Goal: Task Accomplishment & Management: Manage account settings

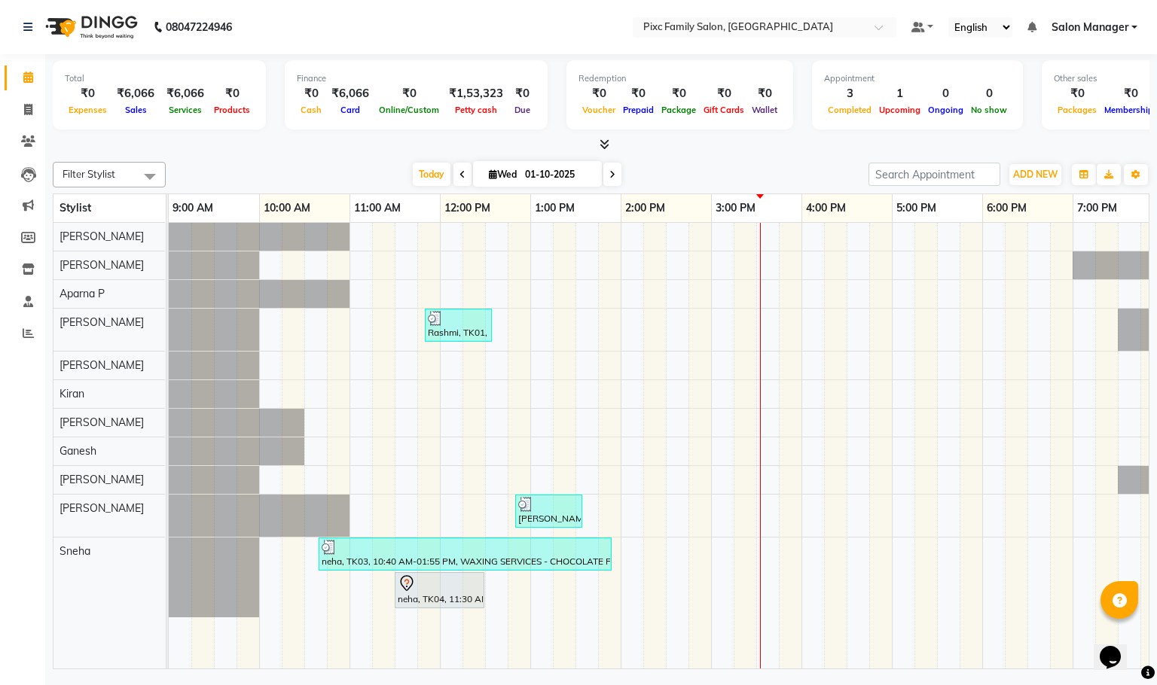
scroll to position [0, 105]
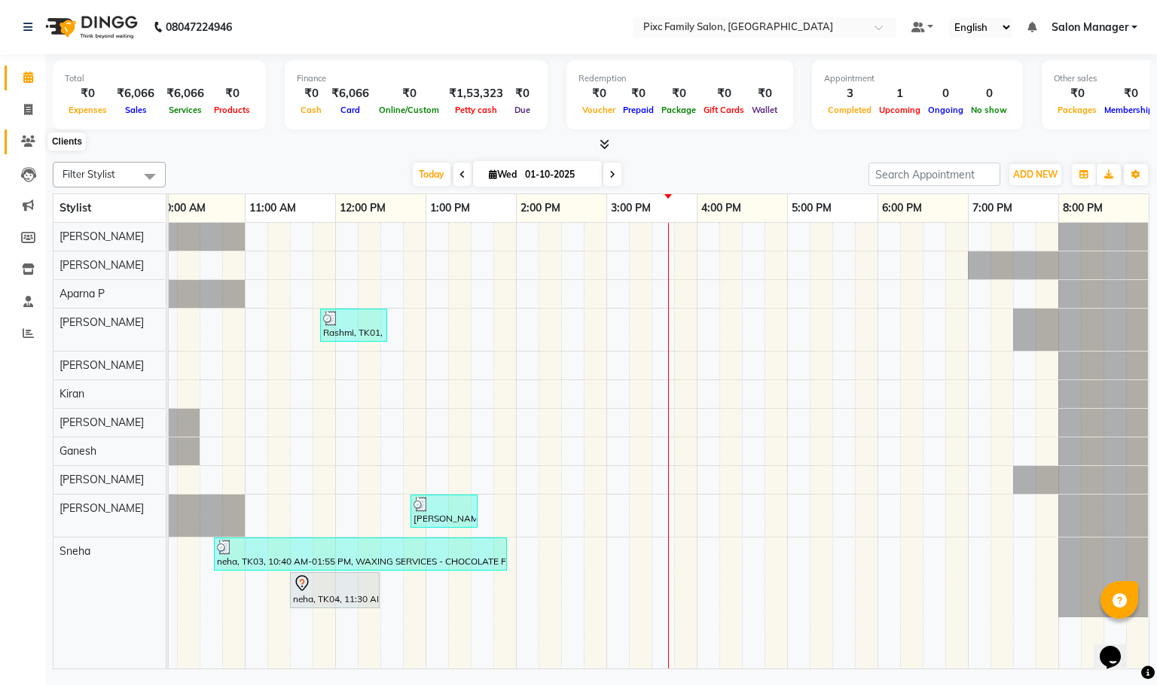
click at [27, 136] on icon at bounding box center [28, 141] width 14 height 11
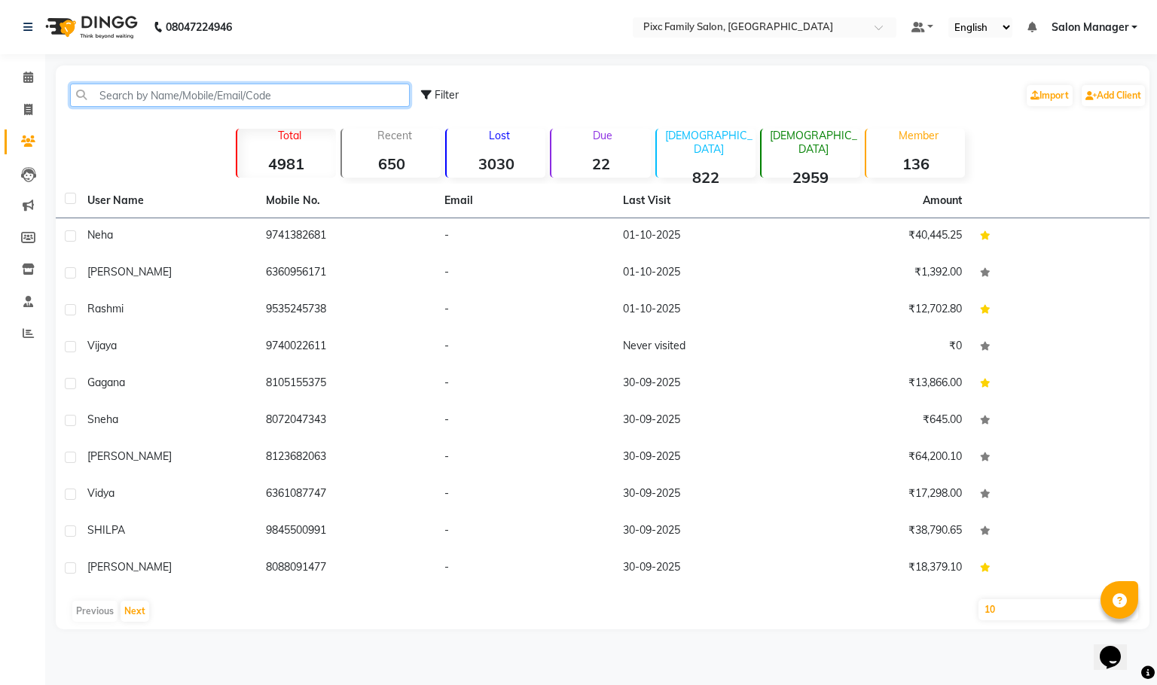
click at [111, 93] on input "text" at bounding box center [240, 95] width 340 height 23
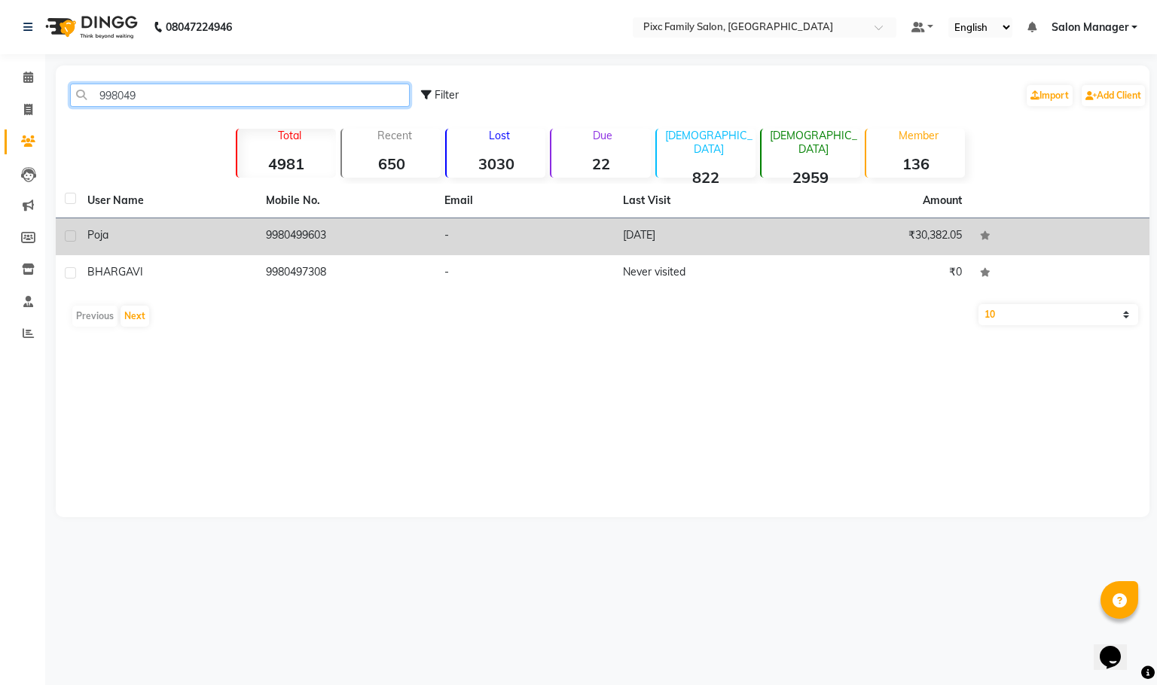
type input "998049"
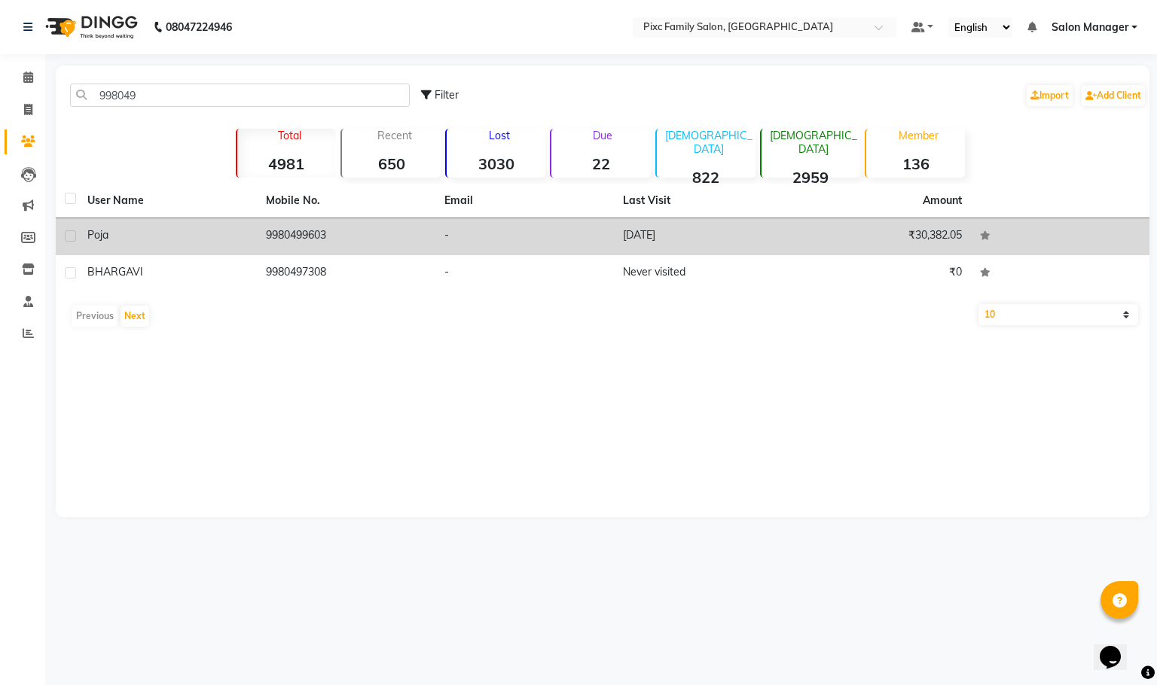
click at [294, 233] on td "9980499603" at bounding box center [346, 236] width 178 height 37
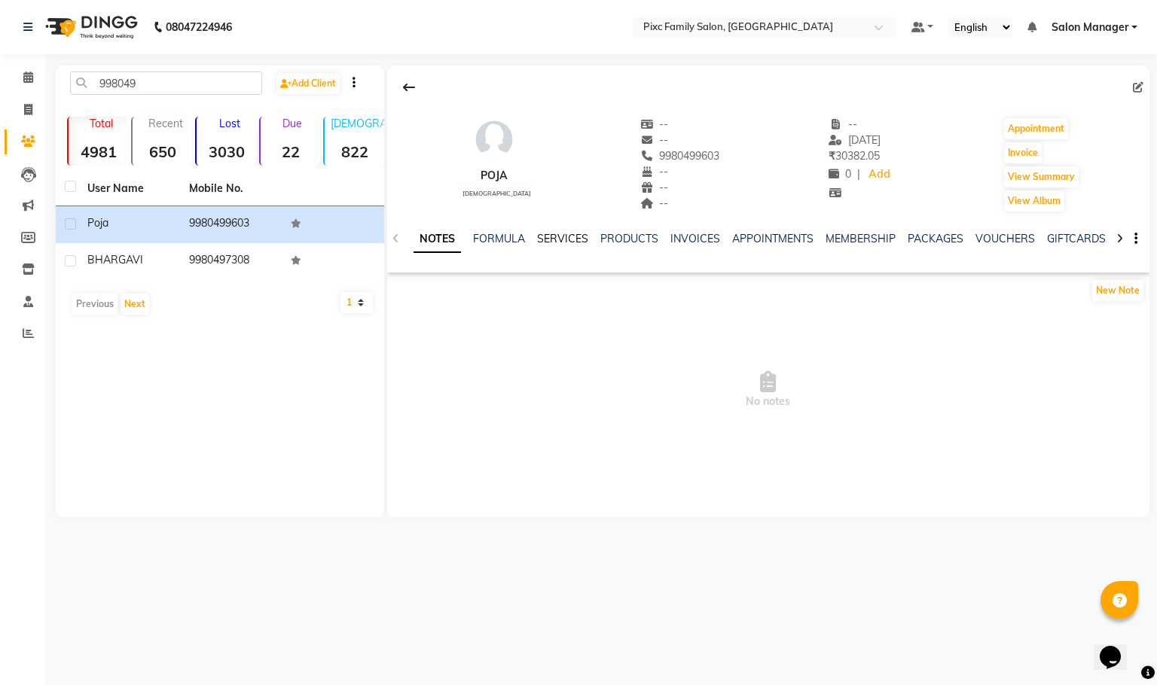
click at [554, 239] on link "SERVICES" at bounding box center [562, 239] width 51 height 14
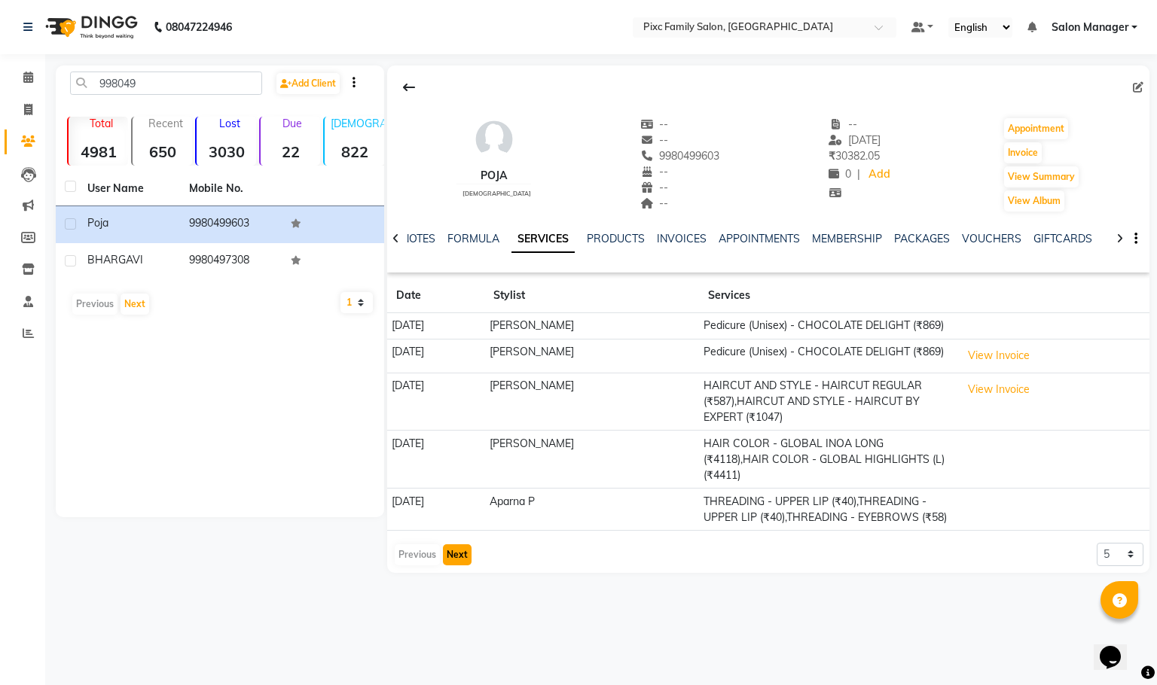
click at [463, 566] on button "Next" at bounding box center [457, 555] width 29 height 21
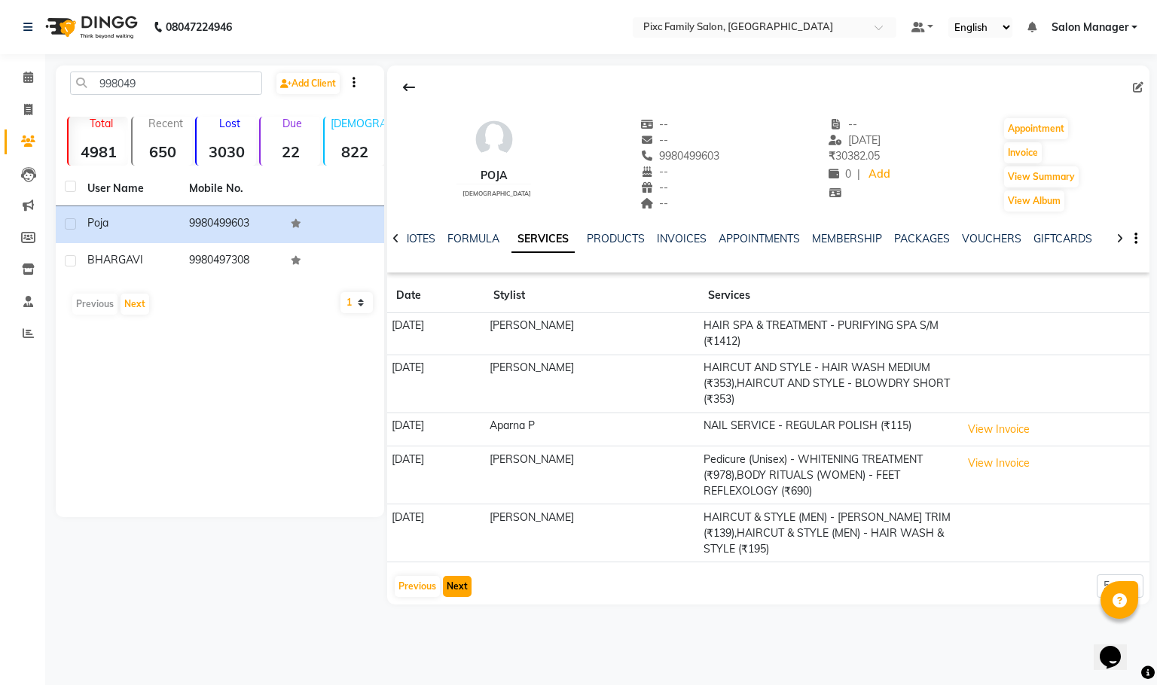
click at [463, 593] on button "Next" at bounding box center [457, 586] width 29 height 21
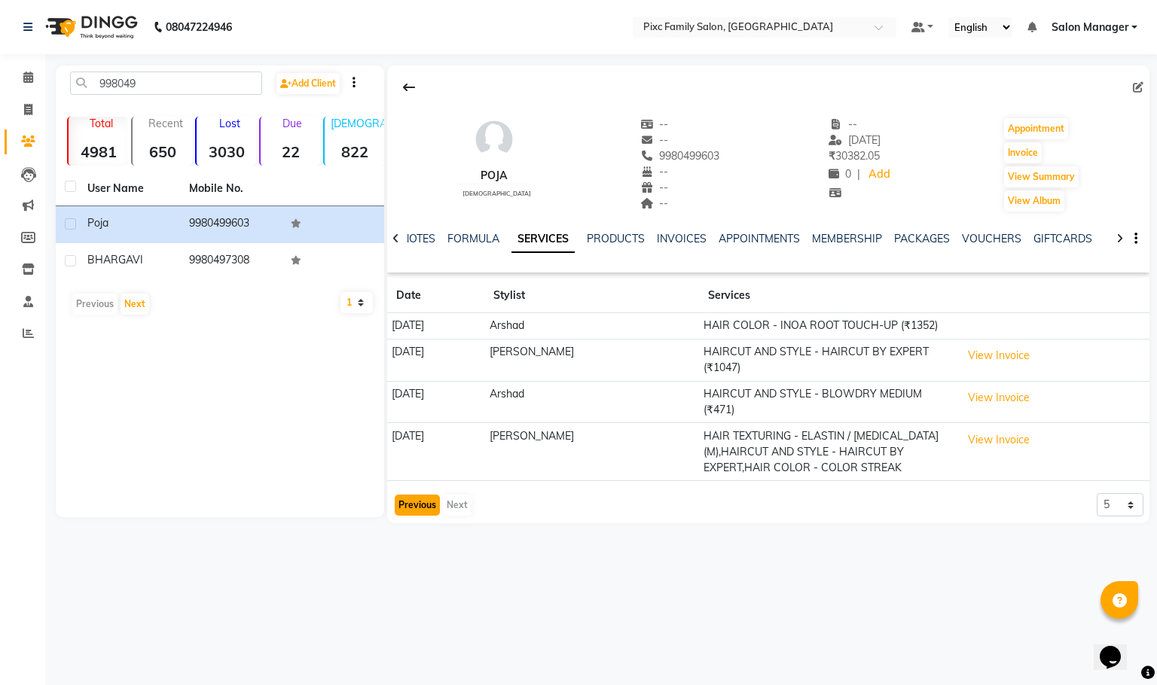
click at [411, 507] on button "Previous" at bounding box center [417, 505] width 45 height 21
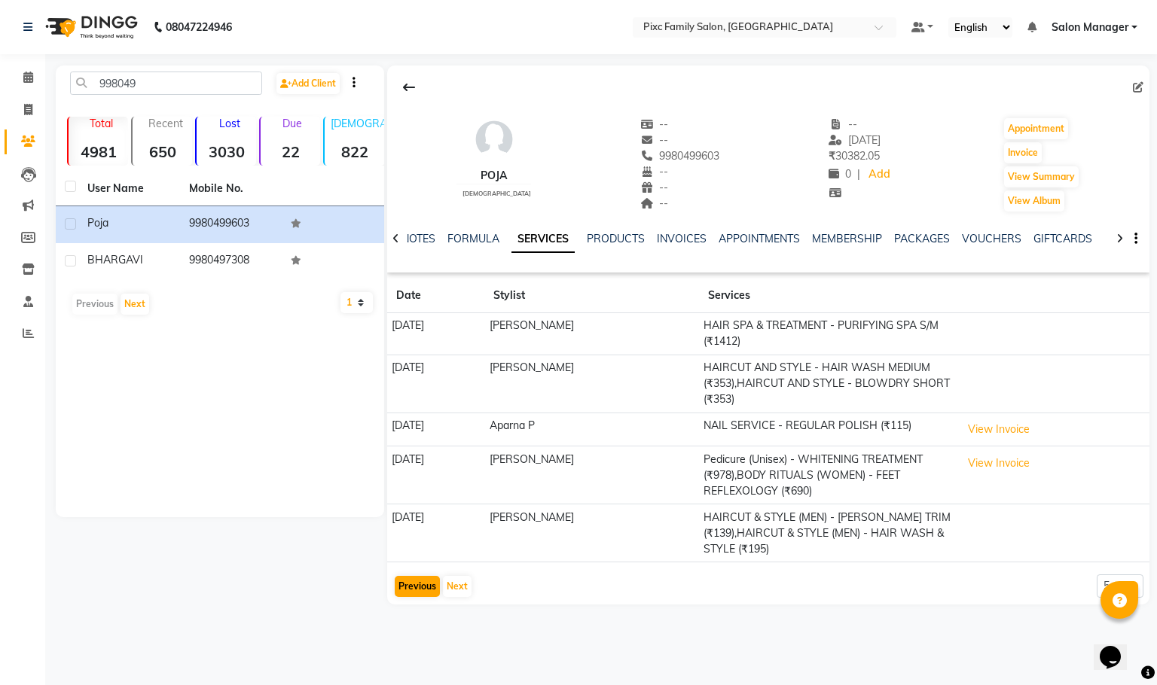
click at [411, 507] on td "31-01-2024" at bounding box center [436, 534] width 98 height 58
click at [414, 586] on button "Previous" at bounding box center [417, 586] width 45 height 21
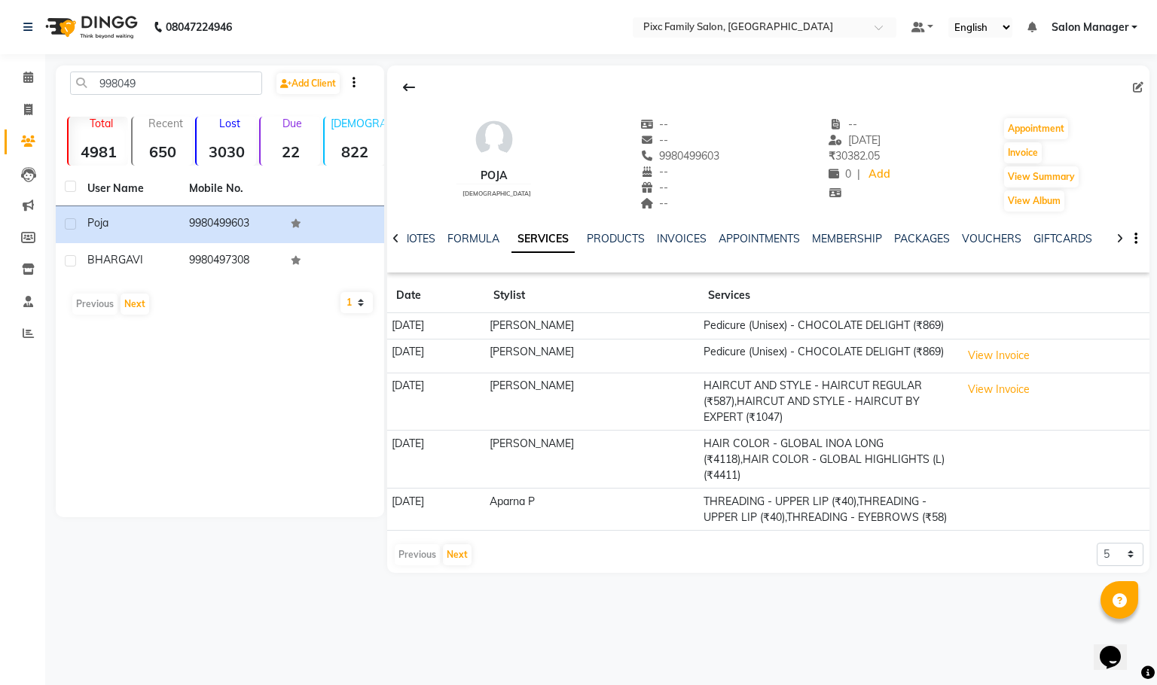
click at [411, 567] on div "Previous Next" at bounding box center [433, 555] width 80 height 24
click at [27, 79] on icon at bounding box center [28, 77] width 10 height 11
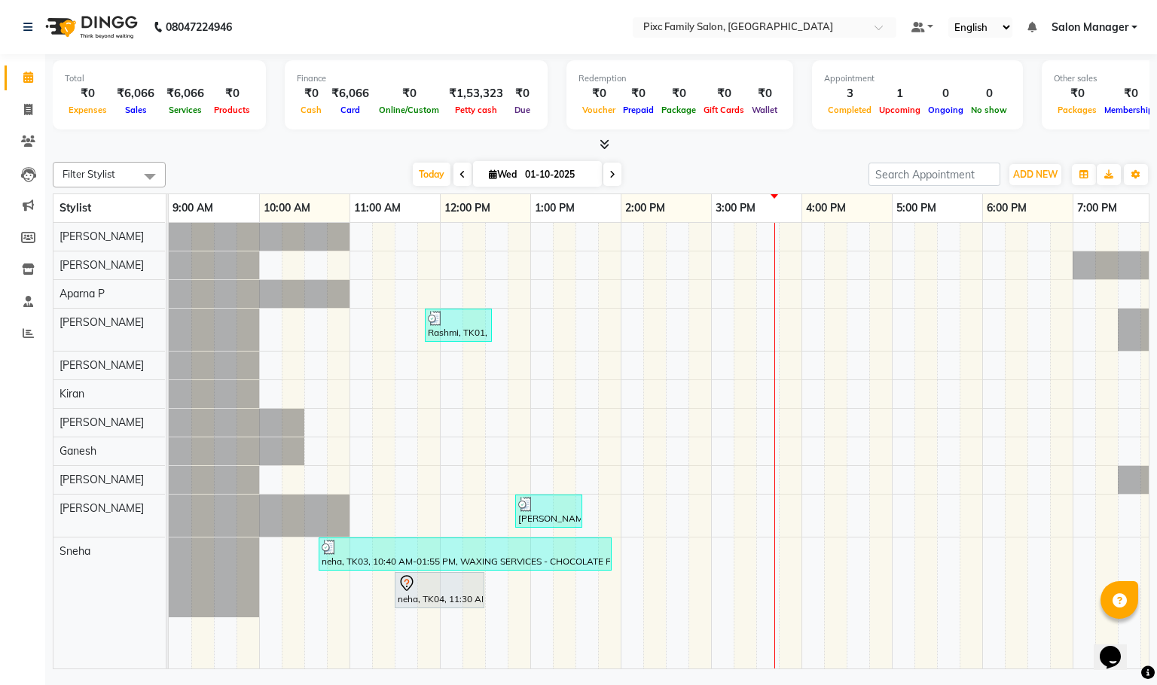
click at [994, 240] on div "Rashmi, TK01, 11:50 AM-12:35 PM, WAXING SERVICES - BRAZILIAN FULL FACE (₹890),T…" at bounding box center [711, 446] width 1085 height 446
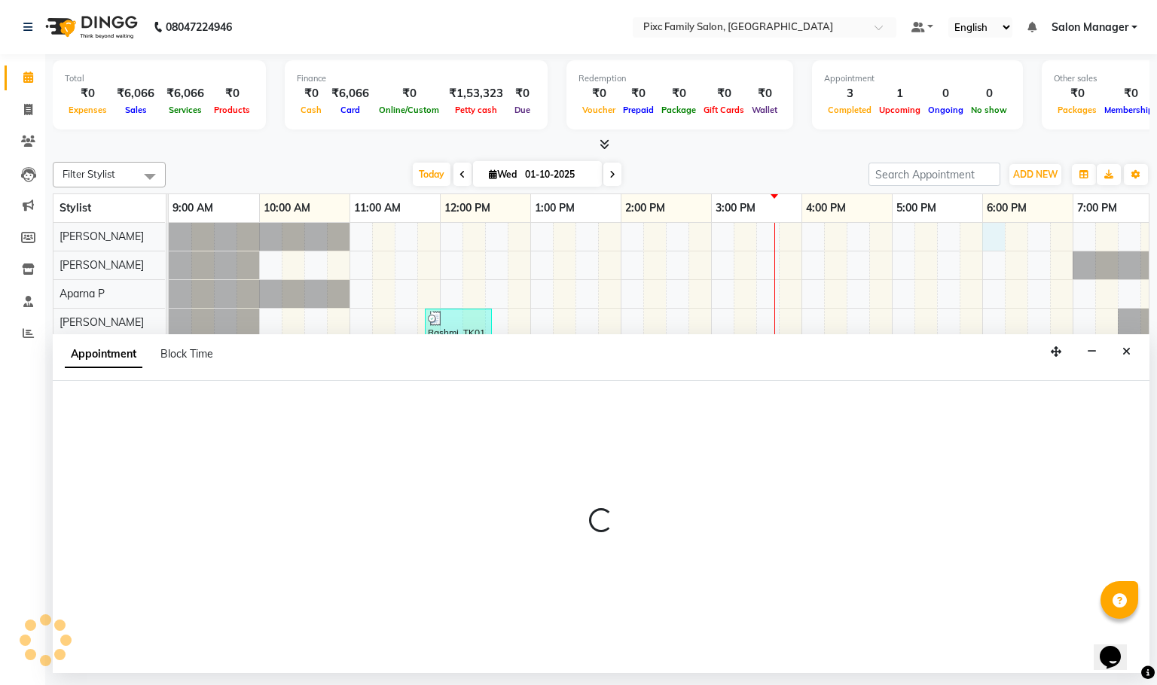
select select "16506"
select select "1080"
select select "tentative"
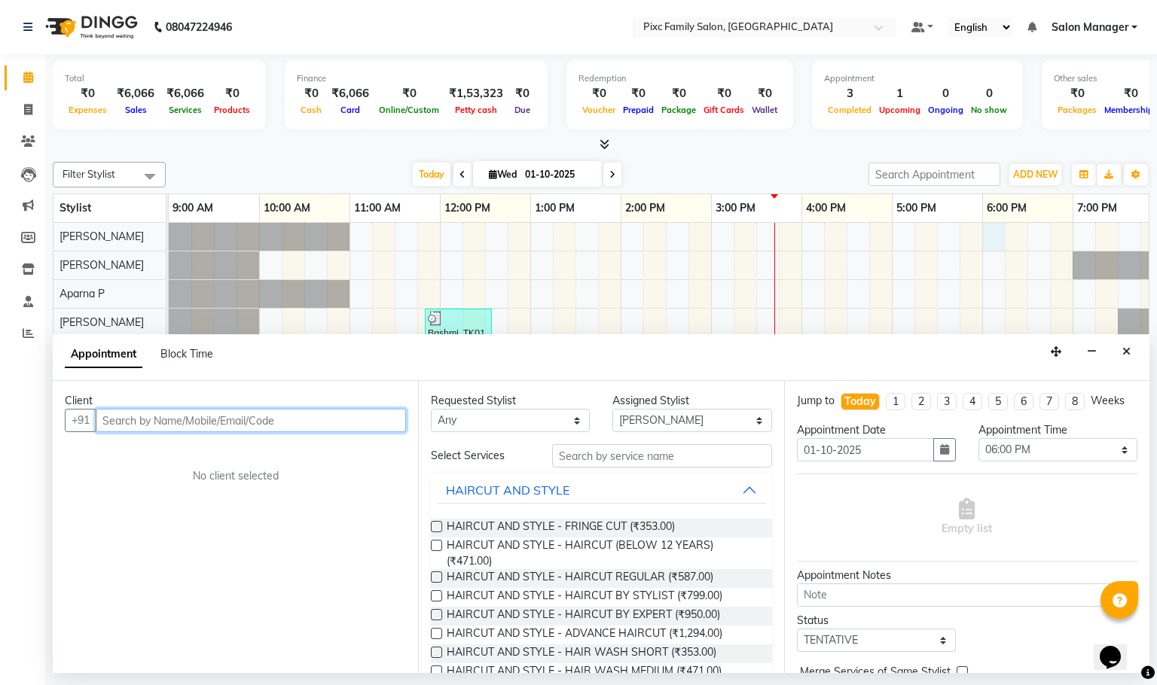
click at [376, 412] on input "text" at bounding box center [251, 420] width 310 height 23
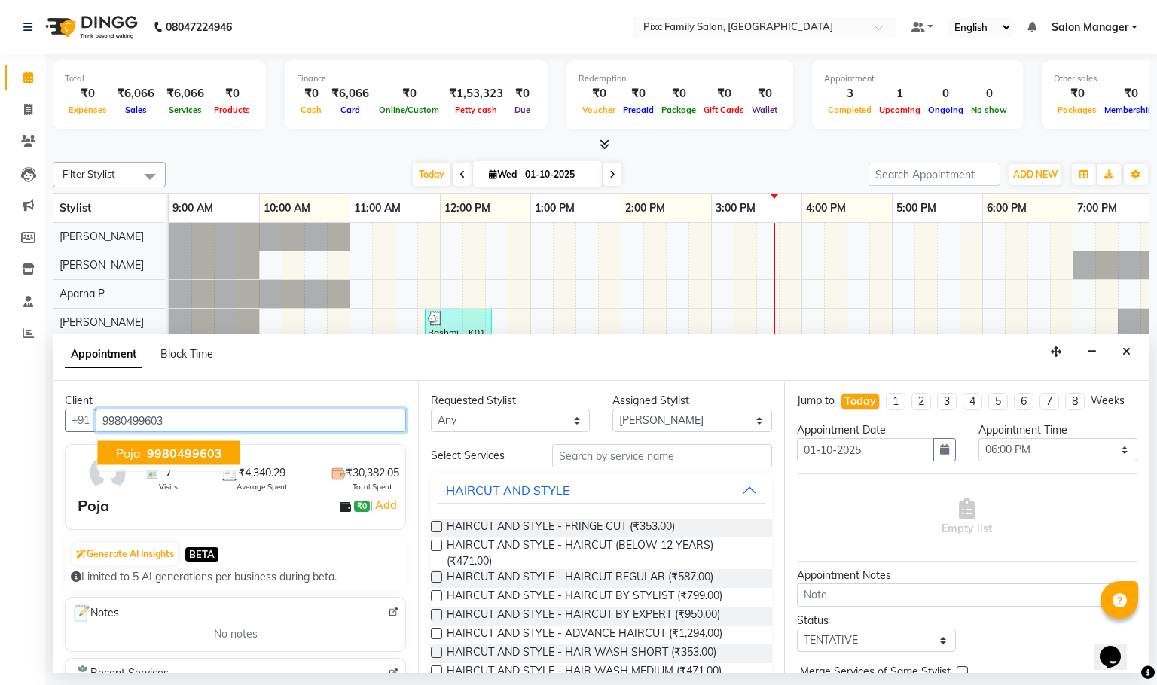
click at [172, 461] on span "9980499603" at bounding box center [184, 453] width 75 height 15
type input "9980499603"
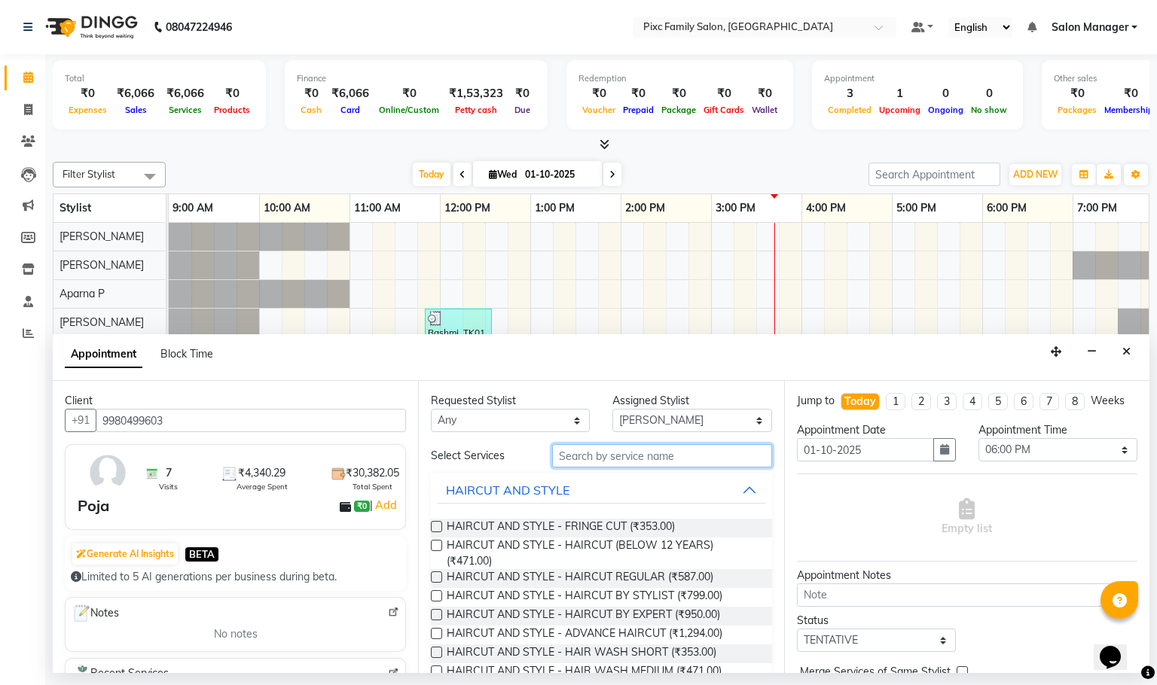
click at [674, 462] on input "text" at bounding box center [662, 455] width 220 height 23
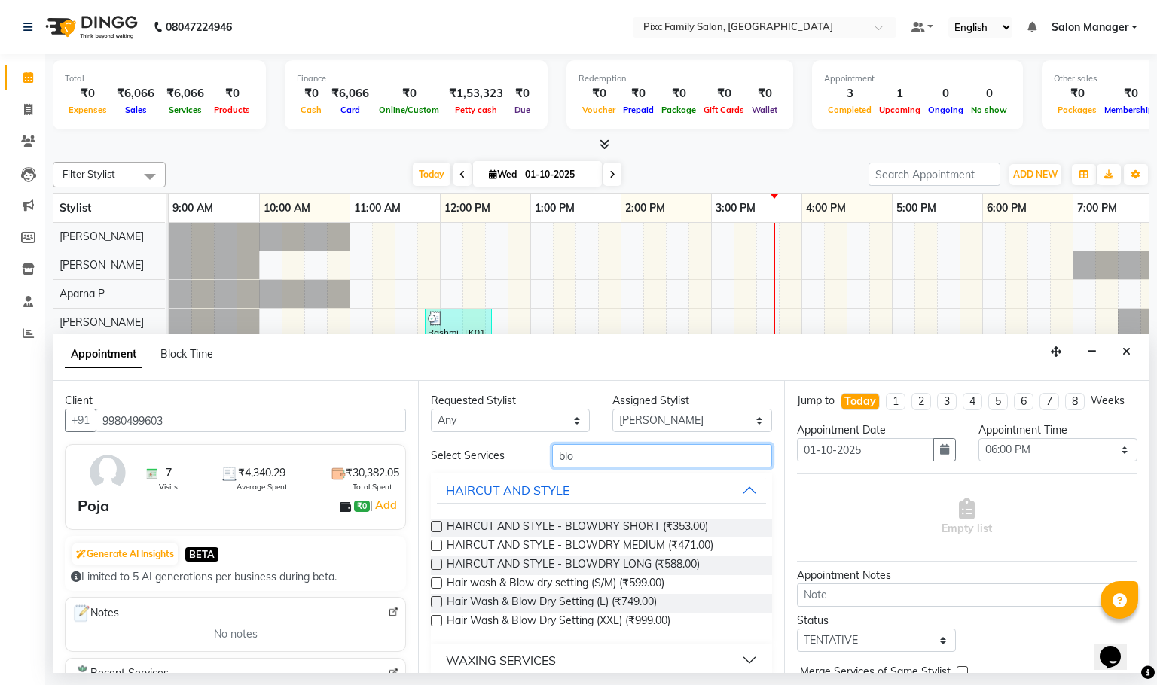
type input "blo"
click at [438, 545] on label at bounding box center [436, 545] width 11 height 11
click at [438, 545] on input "checkbox" at bounding box center [436, 547] width 10 height 10
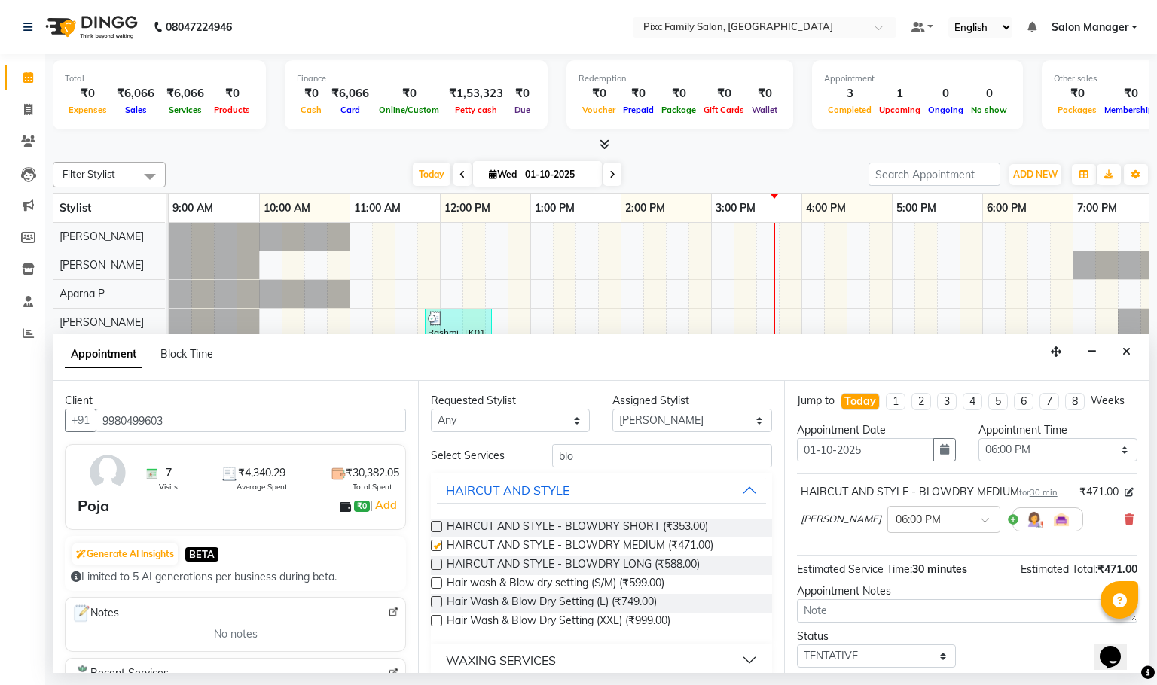
checkbox input "false"
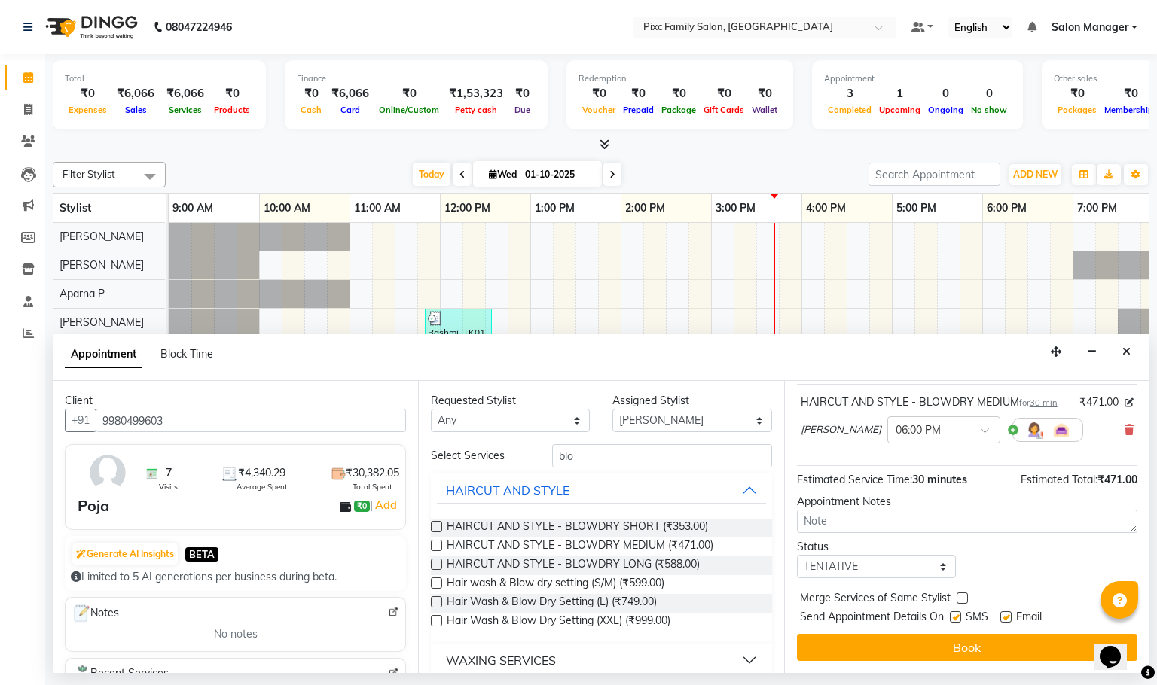
scroll to position [122, 0]
click at [931, 642] on button "Book" at bounding box center [967, 647] width 340 height 27
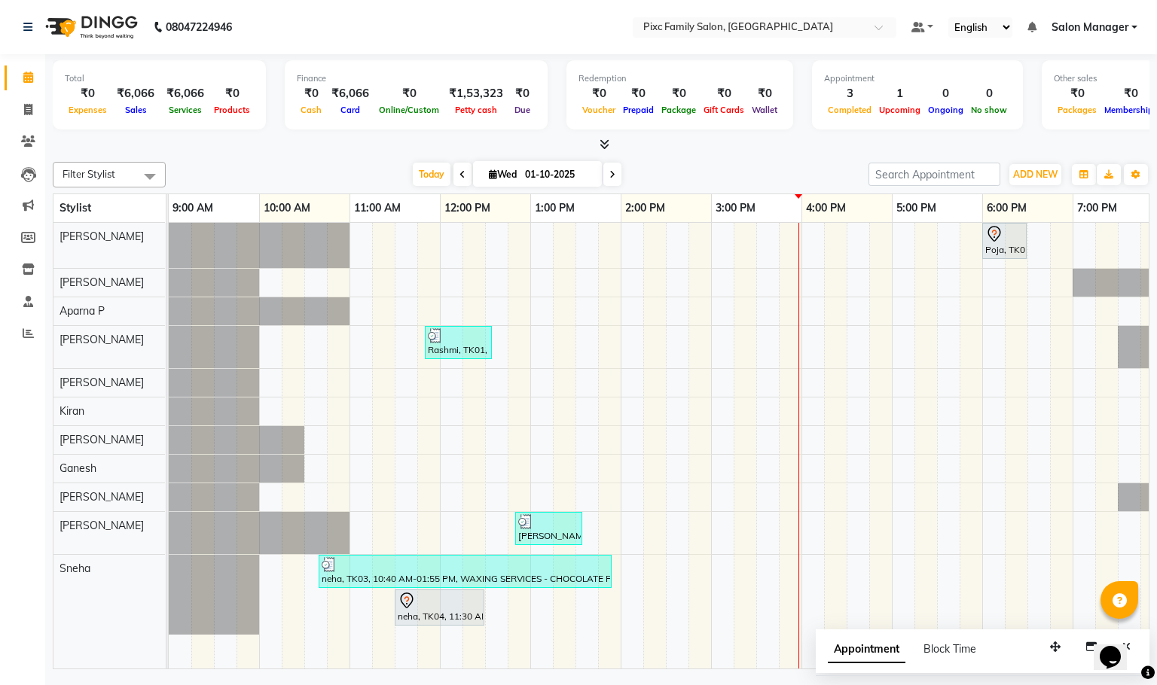
click at [927, 642] on div "Block Time" at bounding box center [949, 650] width 53 height 16
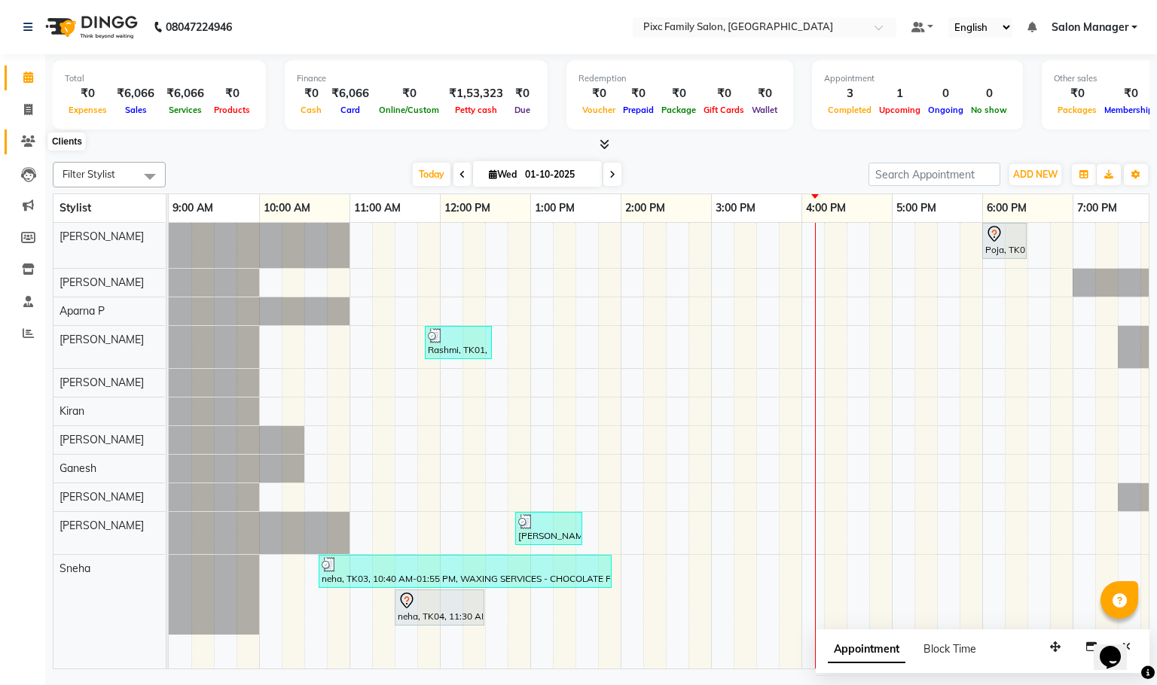
click at [23, 145] on icon at bounding box center [28, 141] width 14 height 11
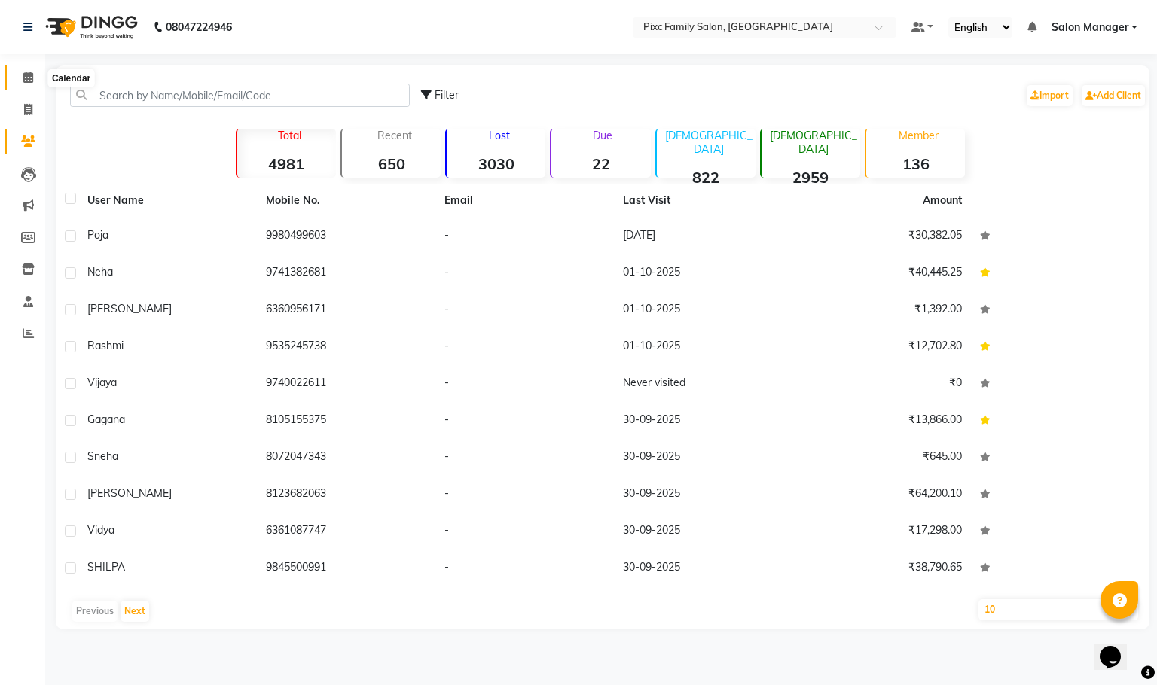
click at [32, 70] on span at bounding box center [28, 77] width 26 height 17
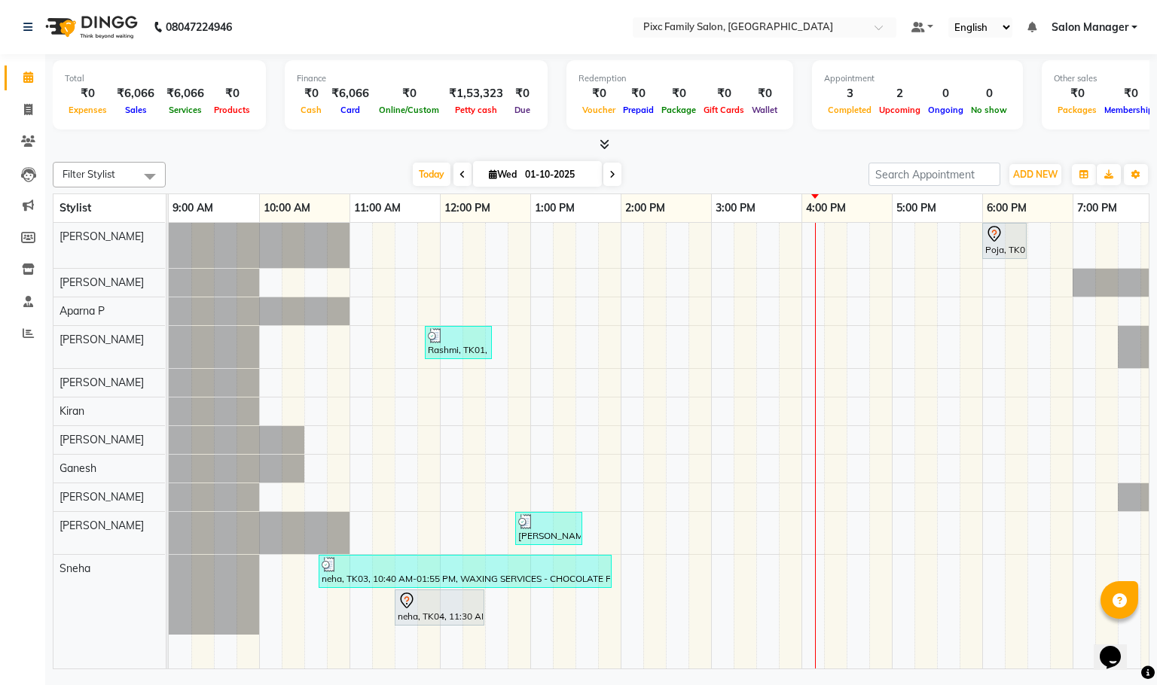
click at [609, 177] on icon at bounding box center [612, 174] width 6 height 9
type input "02-10-2025"
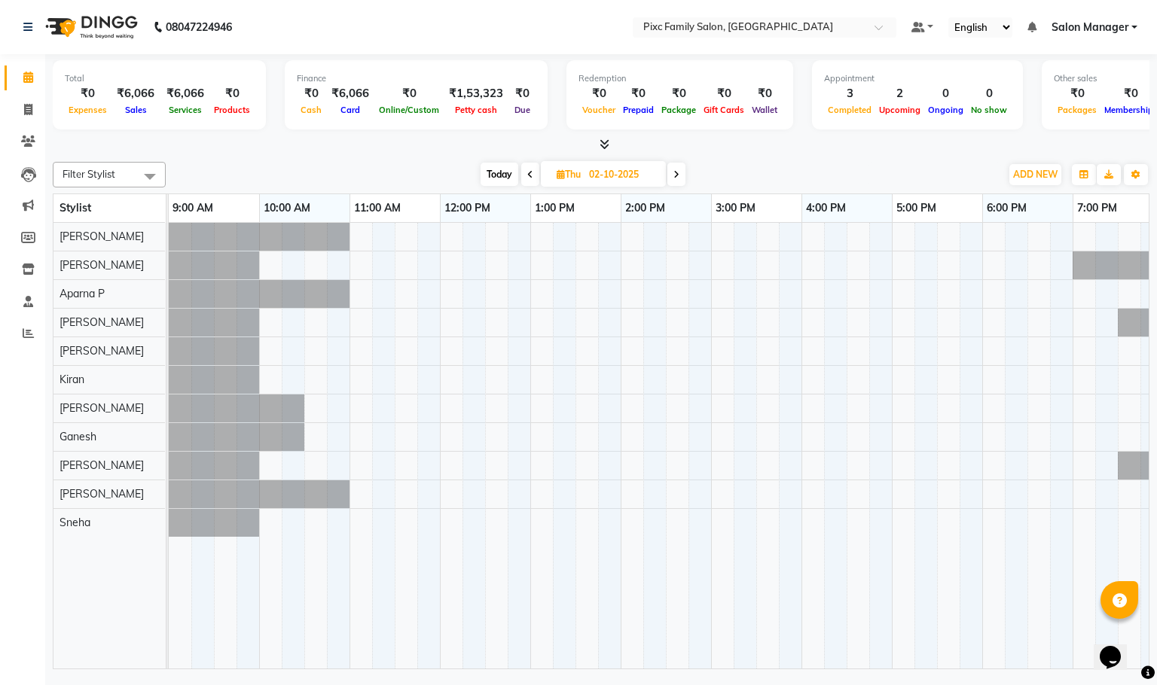
scroll to position [0, 105]
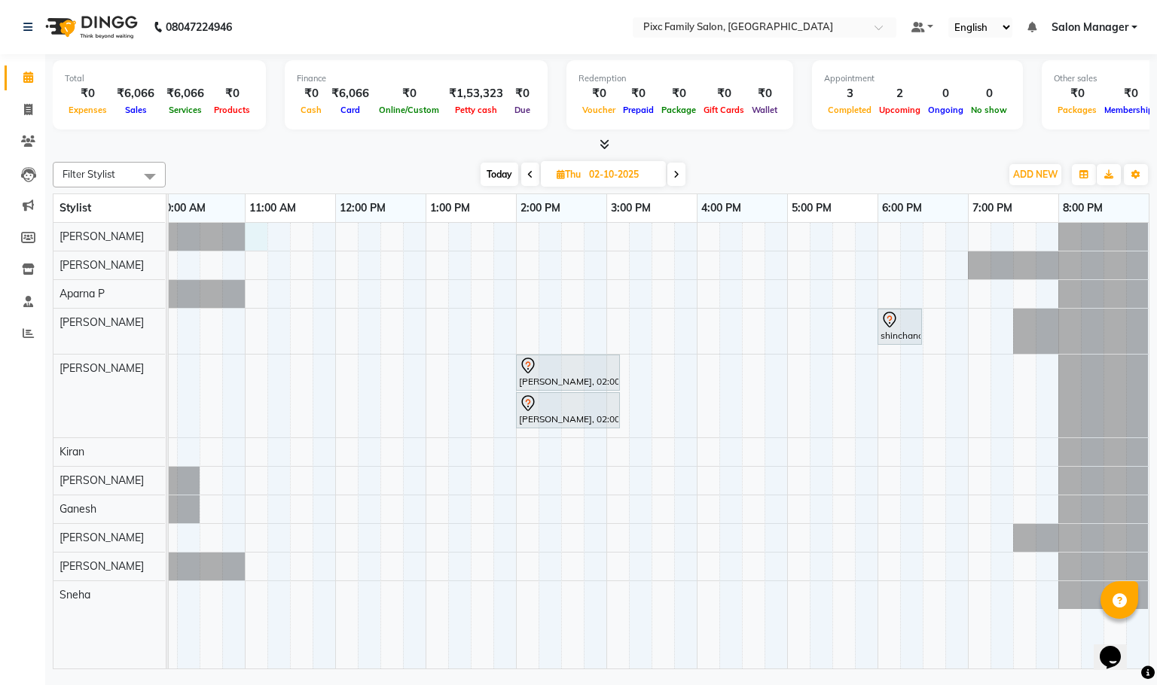
click at [253, 240] on div "shinchana, 06:00 PM-06:30 PM, HEAD MASSAGE W/O Wash Lavanyanull, 02:00 PM-03:10…" at bounding box center [606, 446] width 1085 height 446
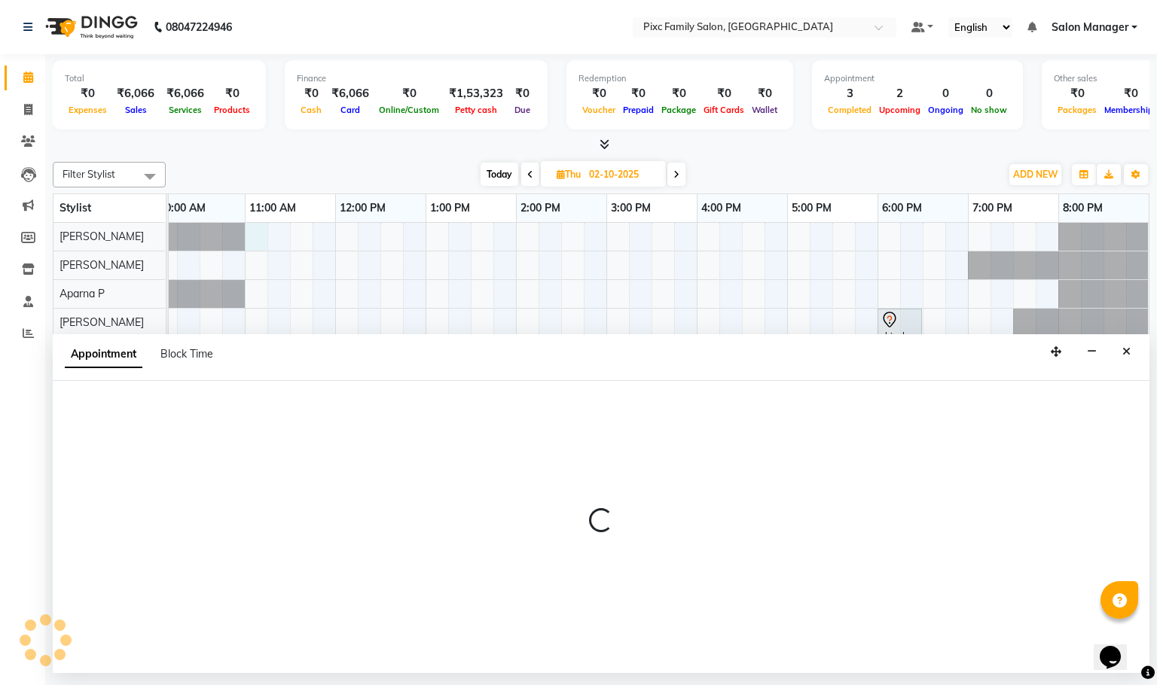
select select "16506"
select select "tentative"
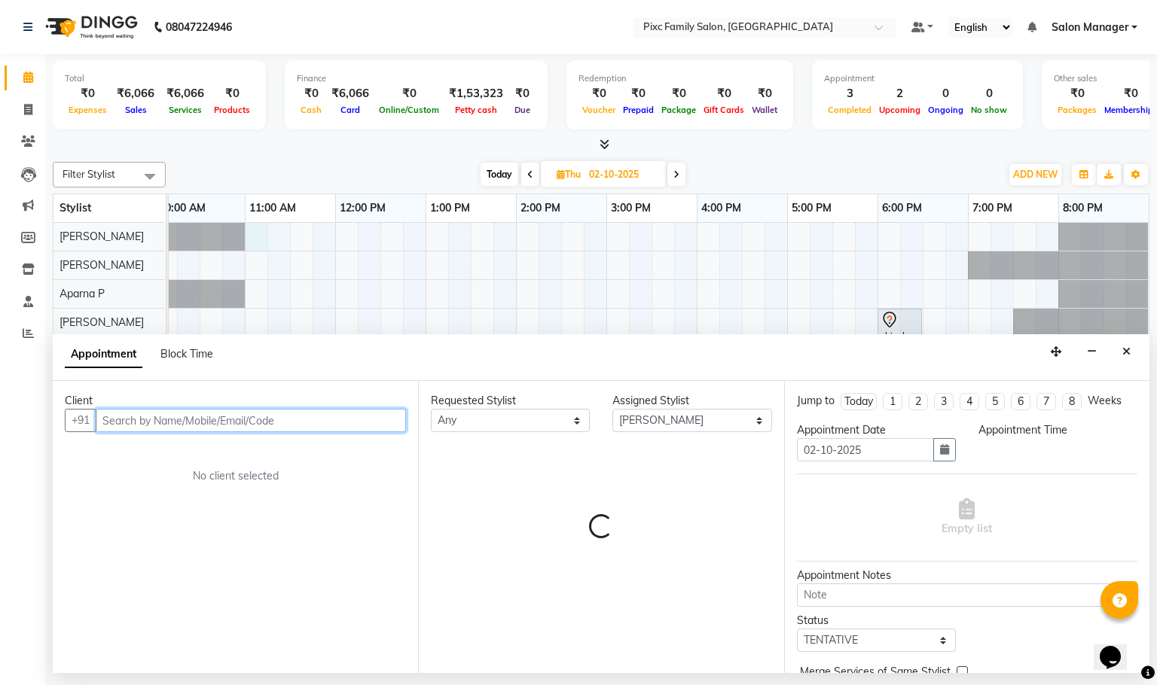
select select "660"
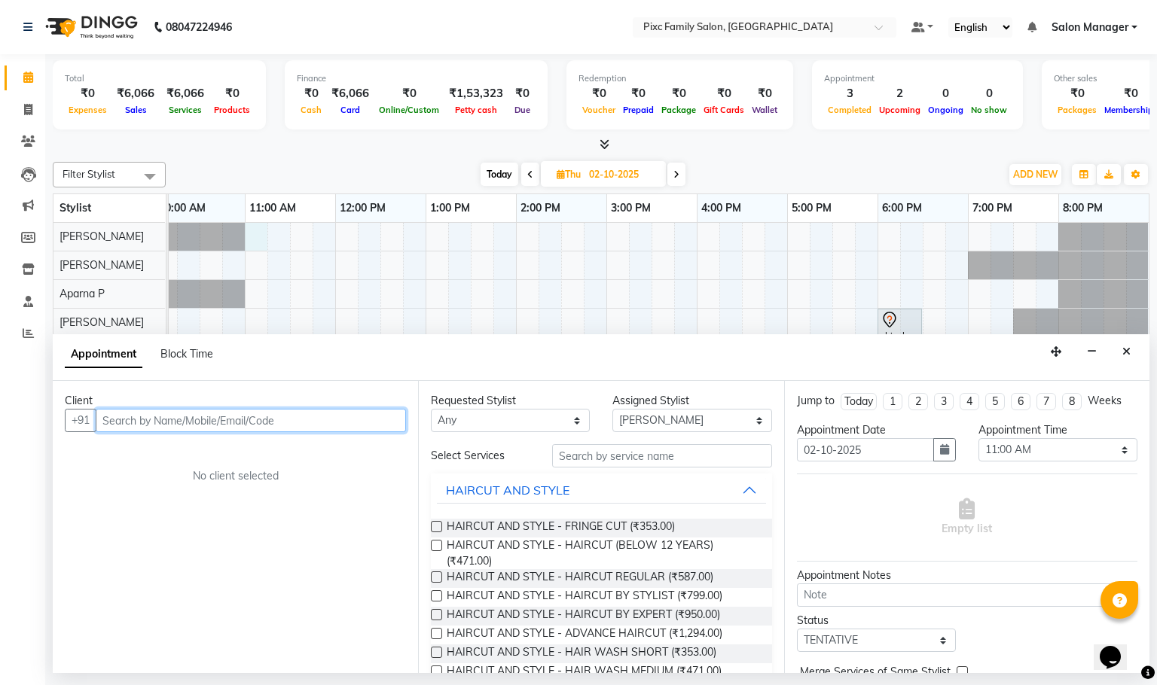
click at [269, 418] on input "text" at bounding box center [251, 420] width 310 height 23
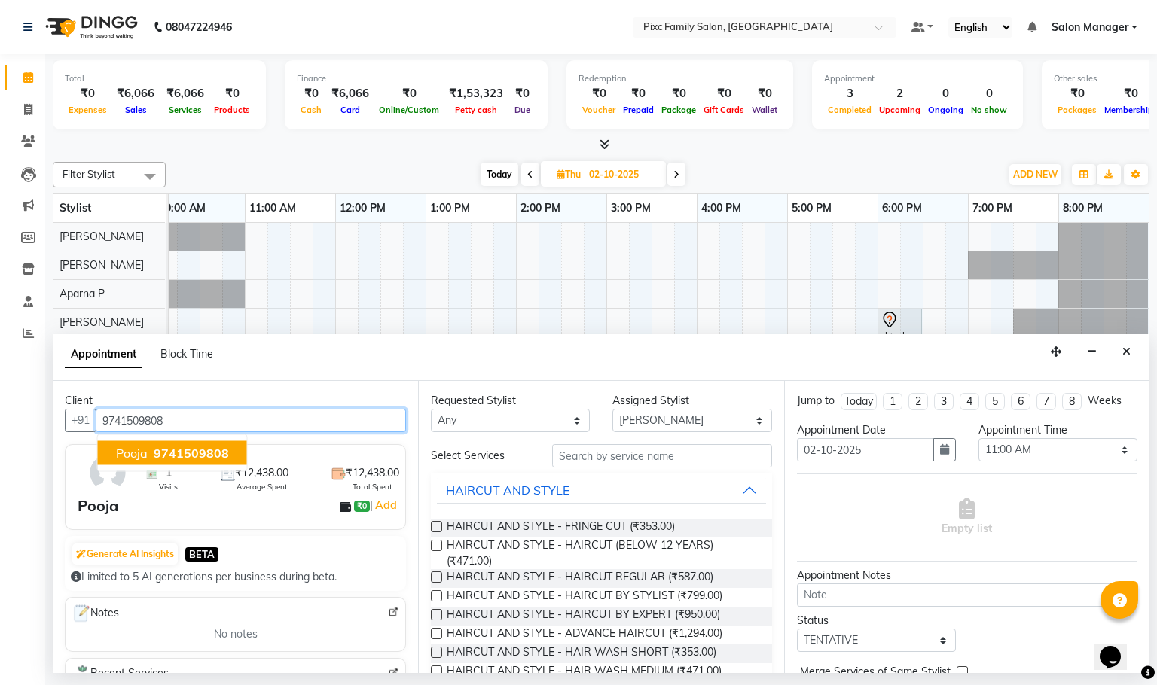
click at [233, 448] on button "Pooja 9741509808" at bounding box center [172, 453] width 149 height 24
type input "9741509808"
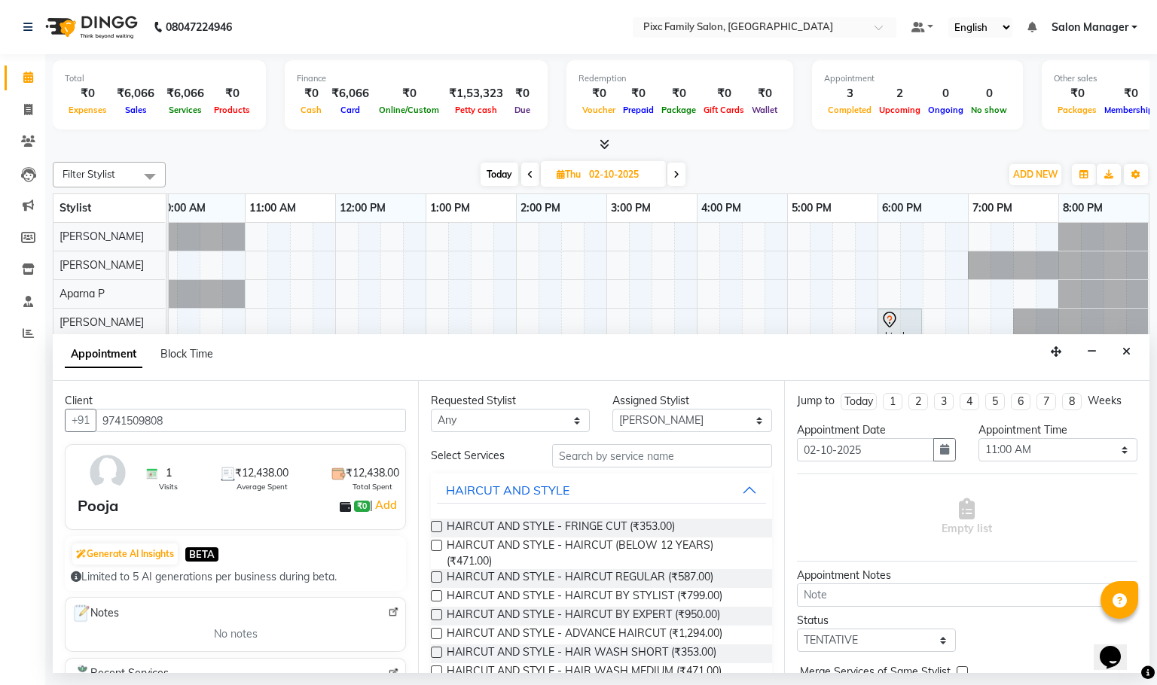
click at [670, 444] on div "Requested Stylist Any Abid Haidar Aiswarya Babu Akil Khan Aparna P Ganesh Jagad…" at bounding box center [600, 527] width 365 height 292
click at [669, 453] on input "text" at bounding box center [662, 455] width 220 height 23
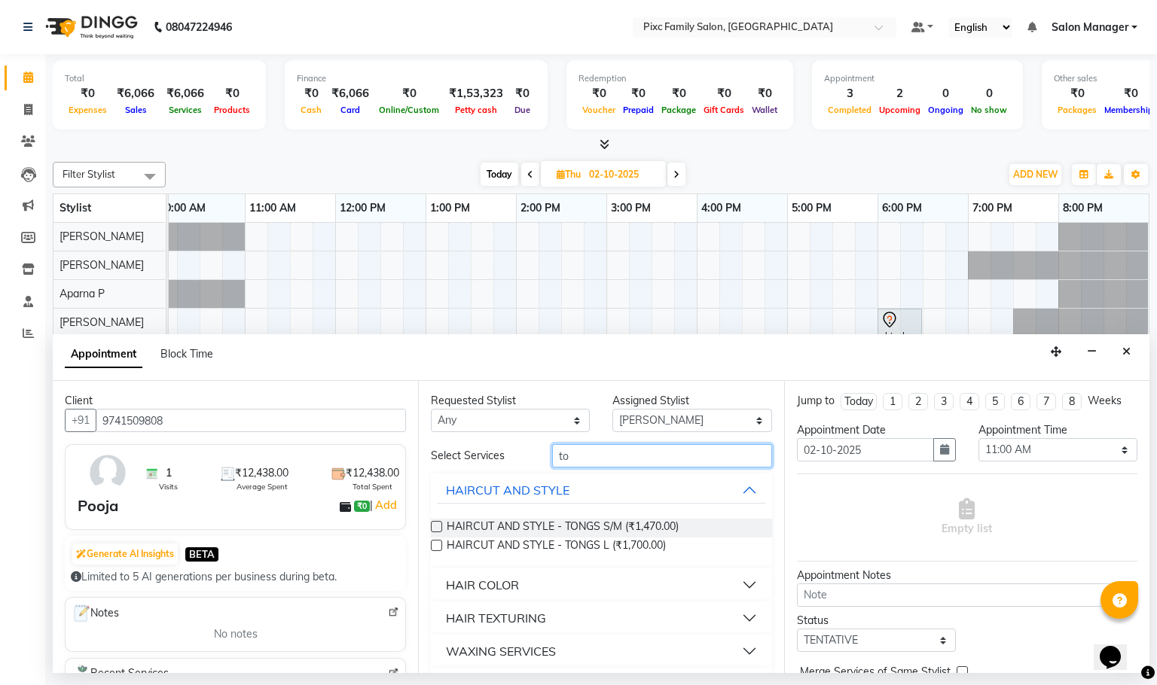
type input "to"
click at [438, 524] on label at bounding box center [436, 526] width 11 height 11
click at [438, 524] on input "checkbox" at bounding box center [436, 528] width 10 height 10
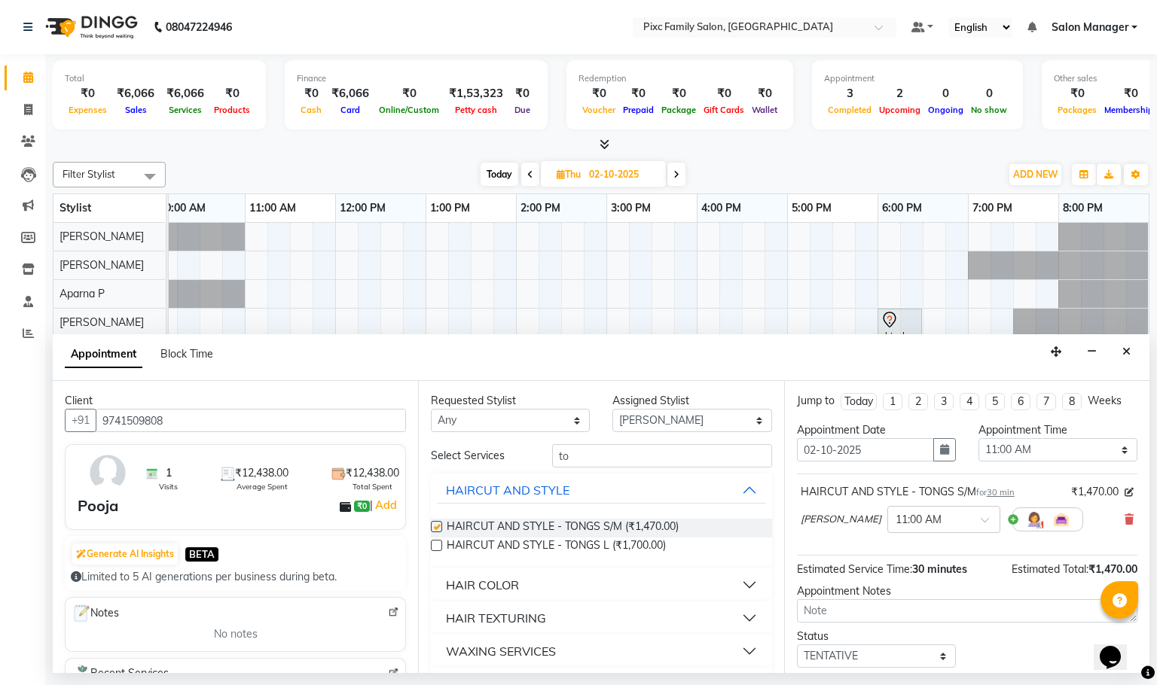
checkbox input "false"
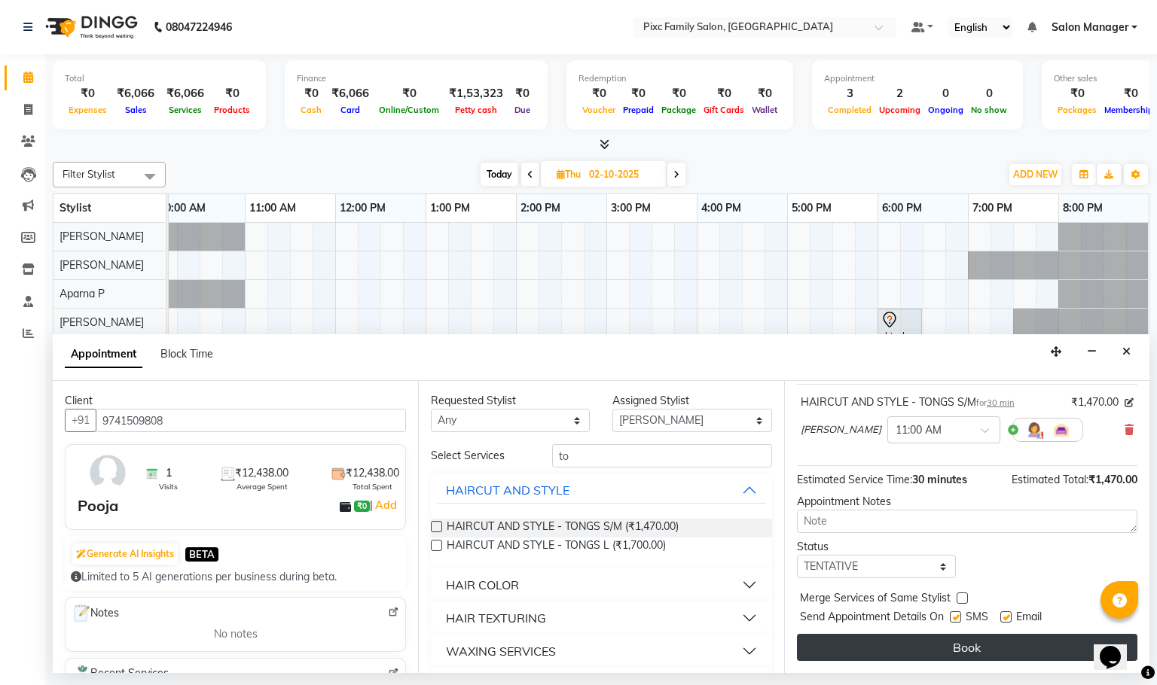
click at [949, 648] on button "Book" at bounding box center [967, 647] width 340 height 27
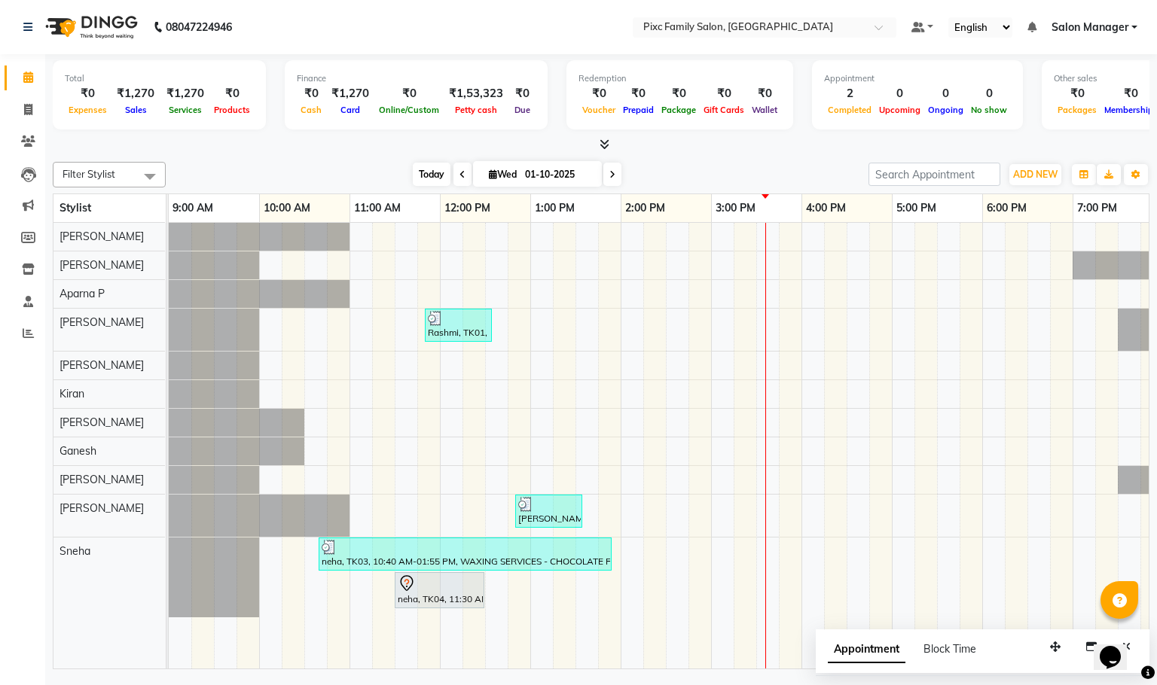
click at [420, 175] on span "Today" at bounding box center [432, 174] width 38 height 23
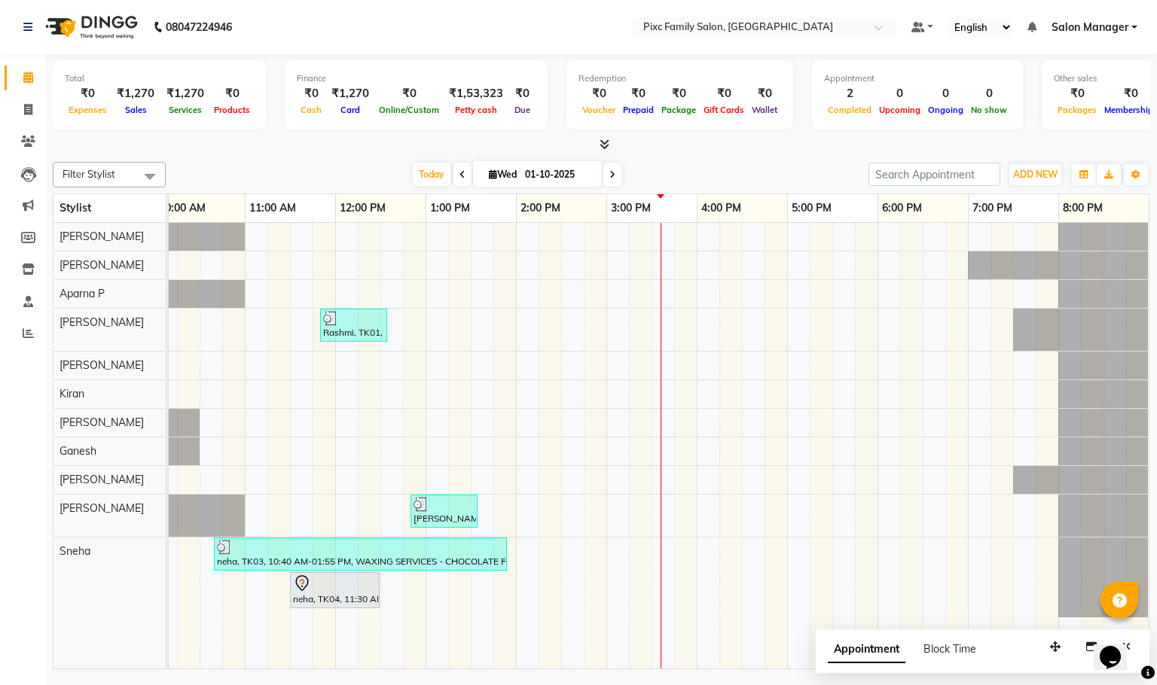
click at [847, 655] on span "Appointment" at bounding box center [867, 649] width 78 height 27
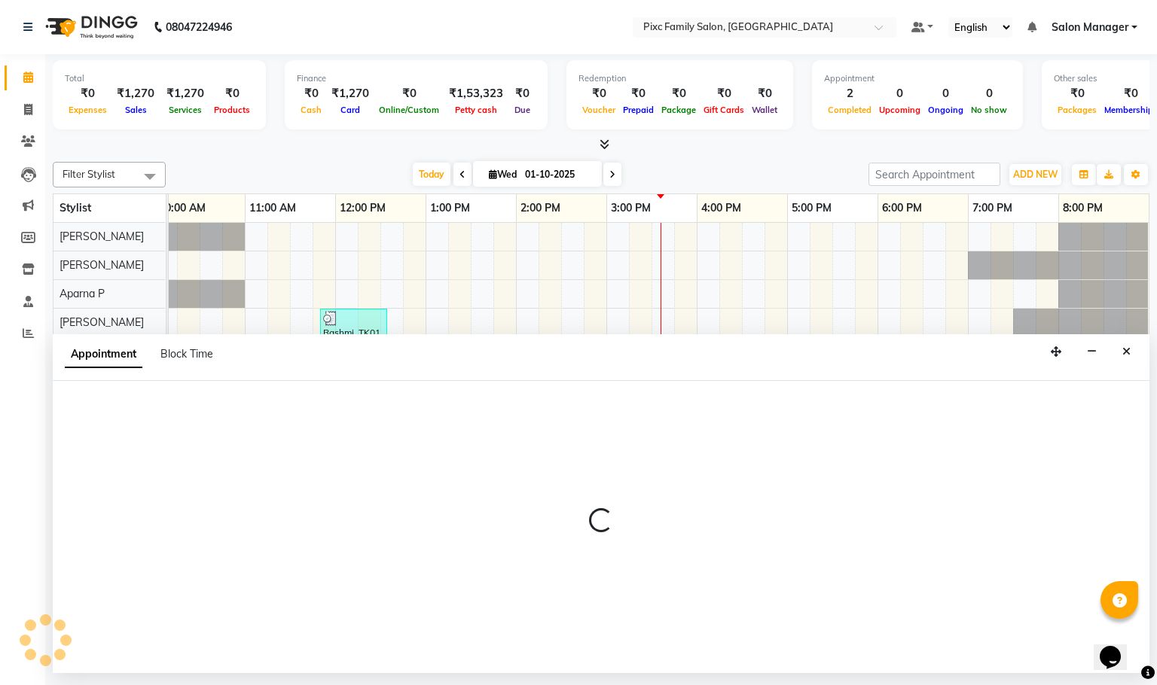
select select "tentative"
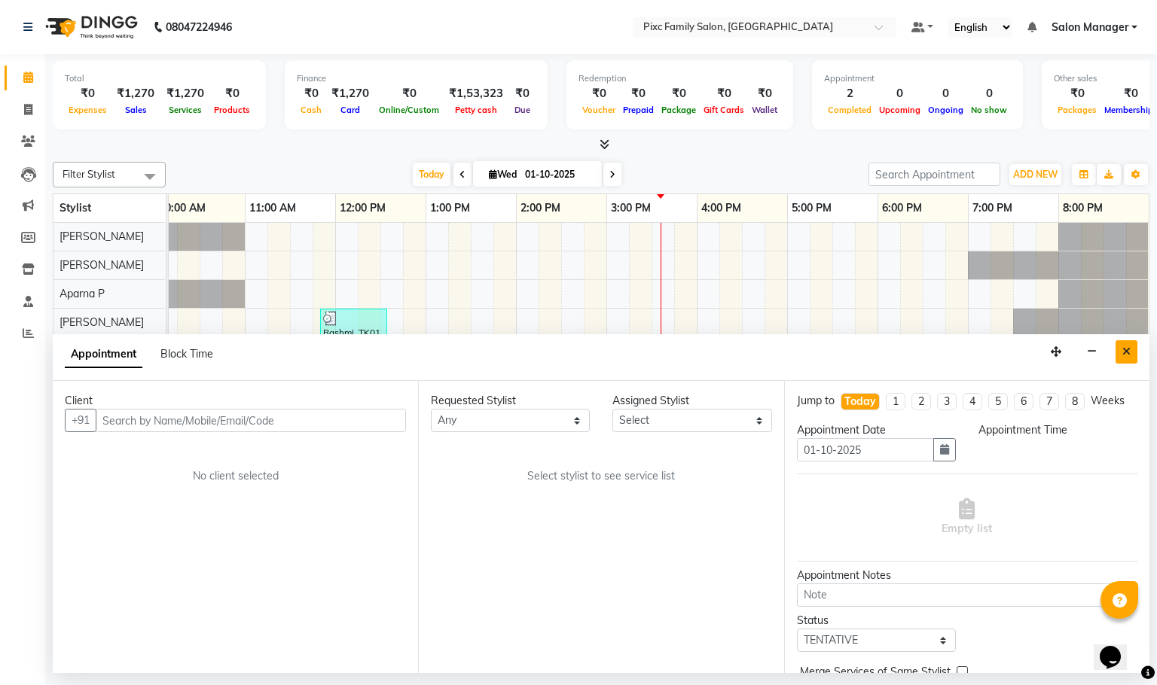
click at [1126, 350] on icon "Close" at bounding box center [1126, 351] width 8 height 11
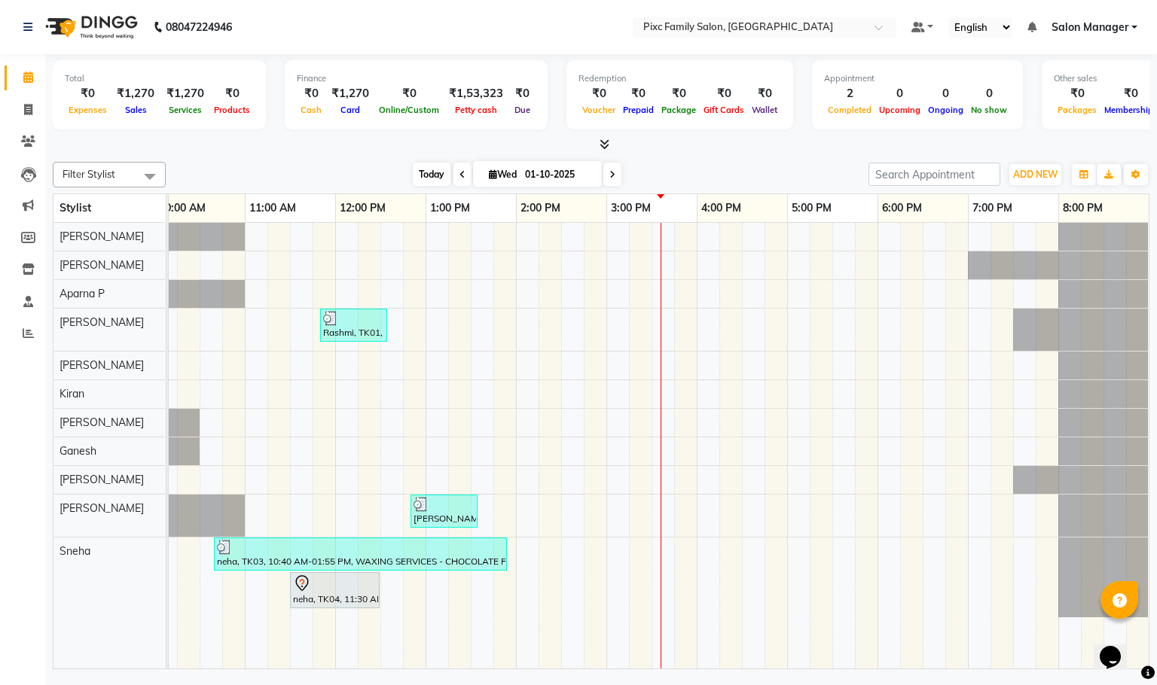
click at [418, 175] on span "Today" at bounding box center [432, 174] width 38 height 23
click at [611, 174] on icon at bounding box center [612, 174] width 6 height 9
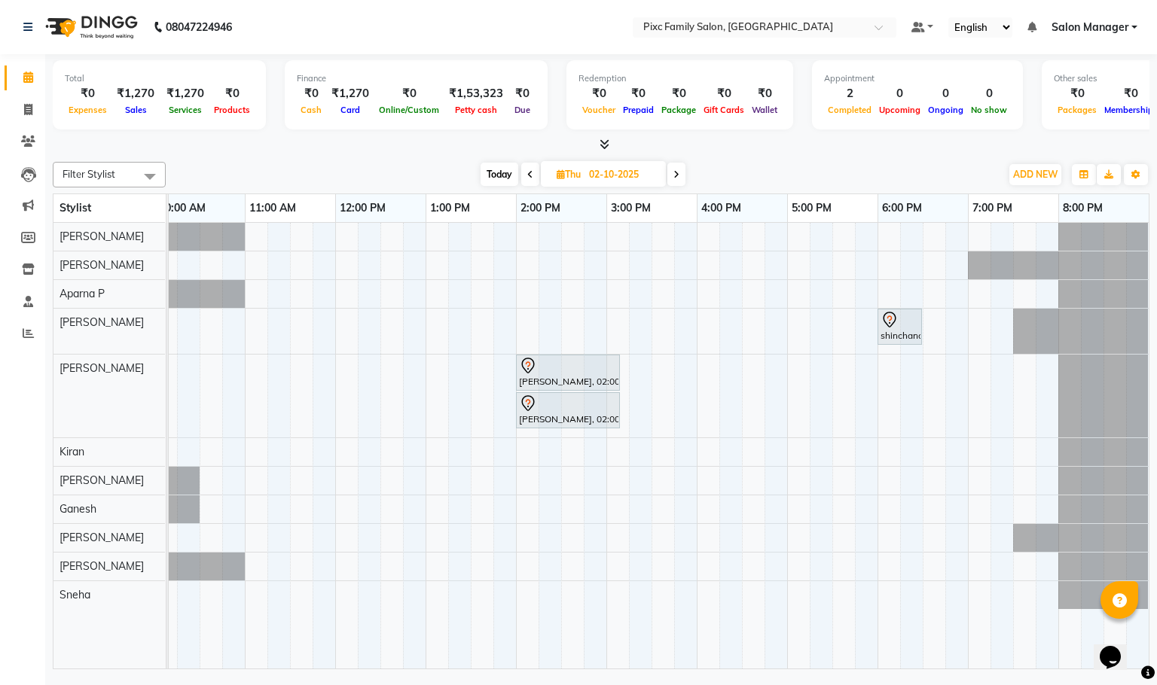
click at [498, 174] on span "Today" at bounding box center [499, 174] width 38 height 23
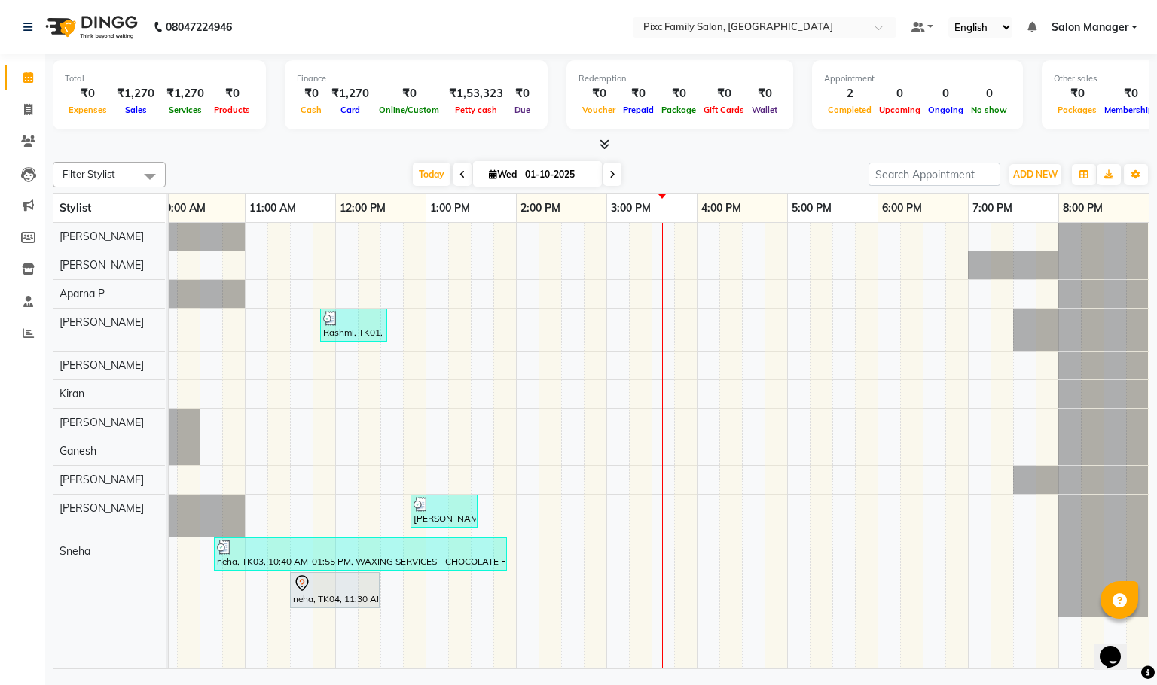
click at [610, 172] on icon at bounding box center [612, 174] width 6 height 9
type input "02-10-2025"
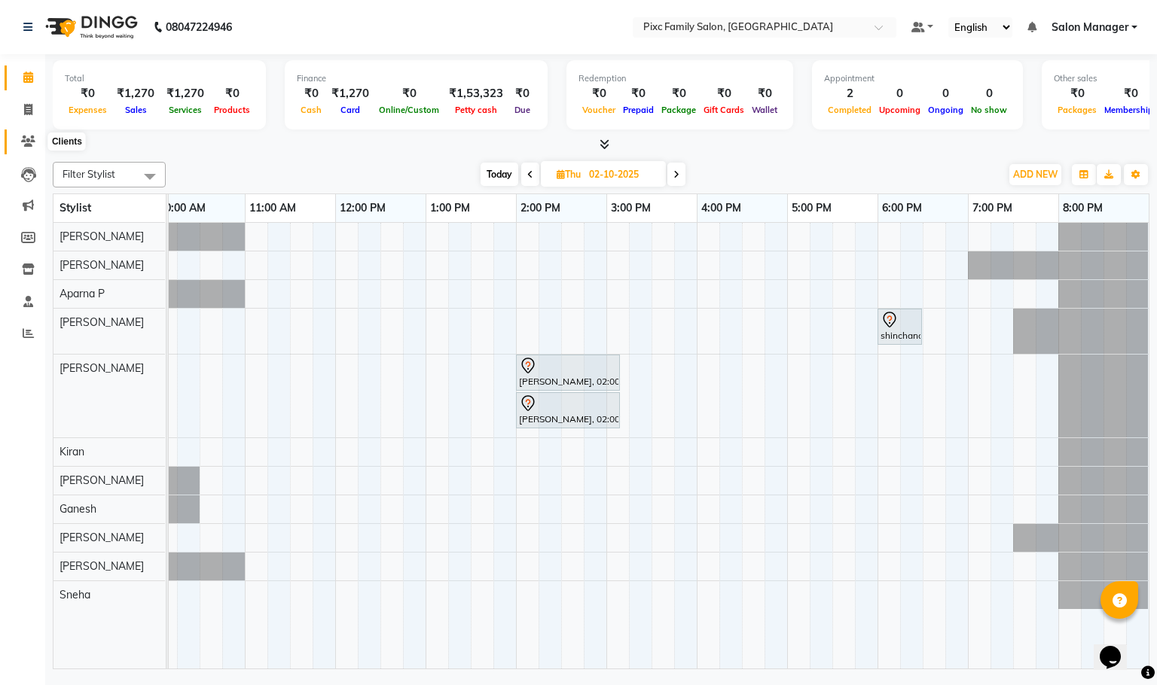
click at [32, 136] on icon at bounding box center [28, 141] width 14 height 11
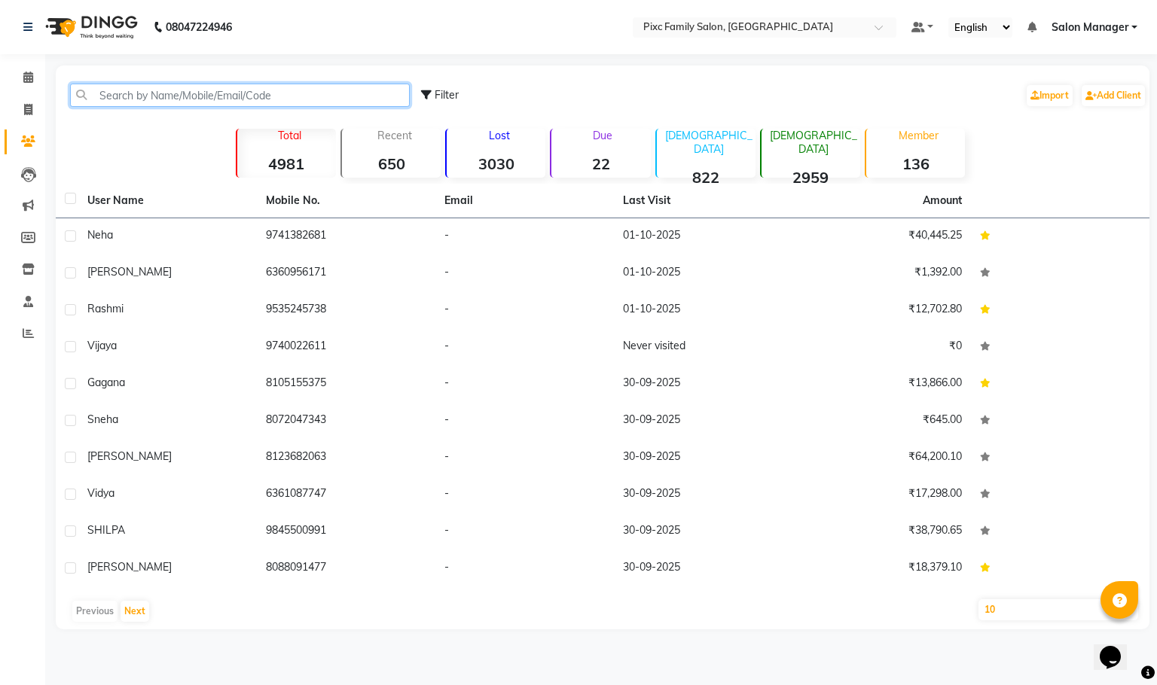
click at [217, 90] on input "text" at bounding box center [240, 95] width 340 height 23
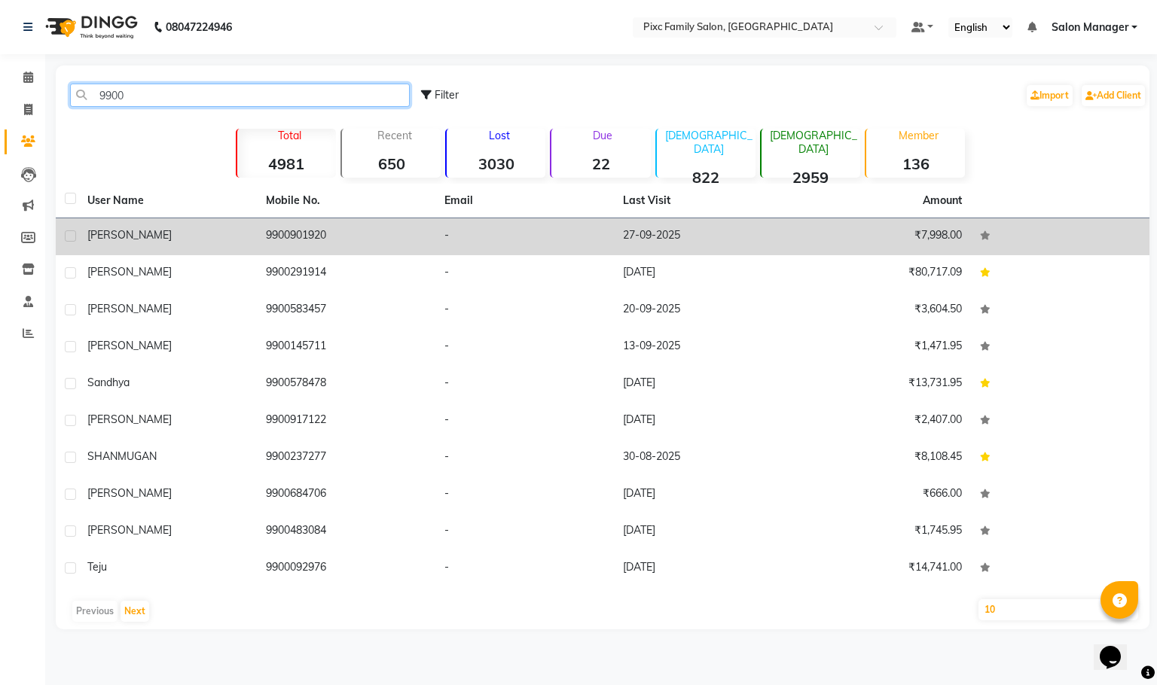
type input "9900"
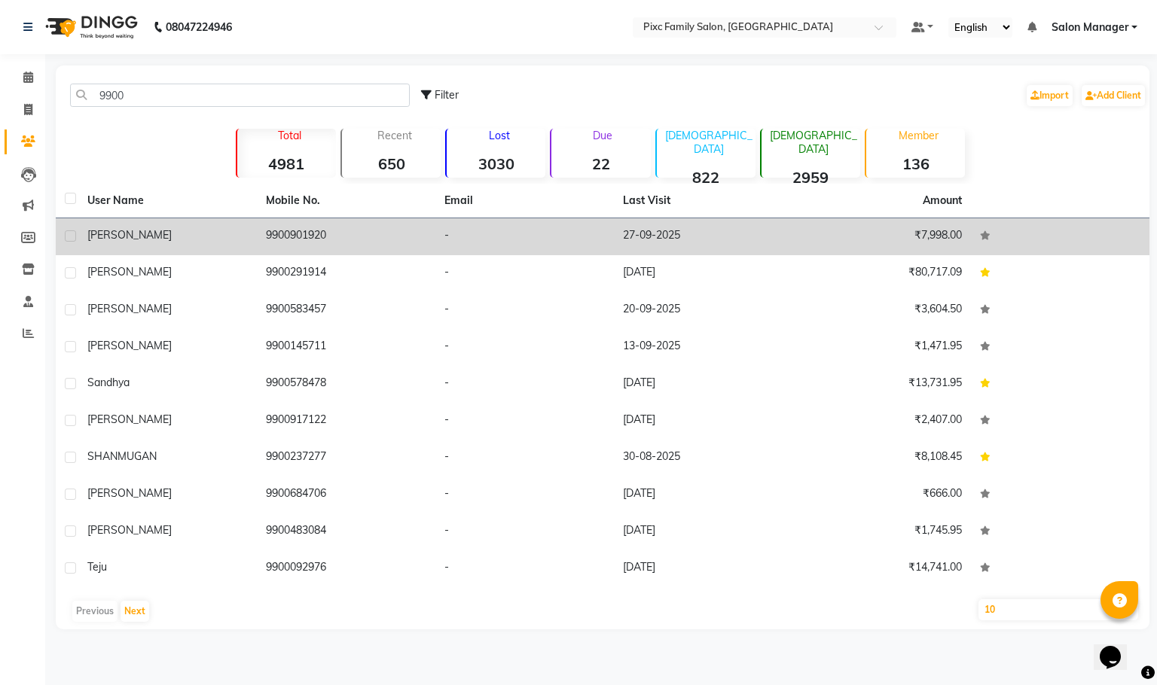
click at [281, 235] on td "9900901920" at bounding box center [346, 236] width 178 height 37
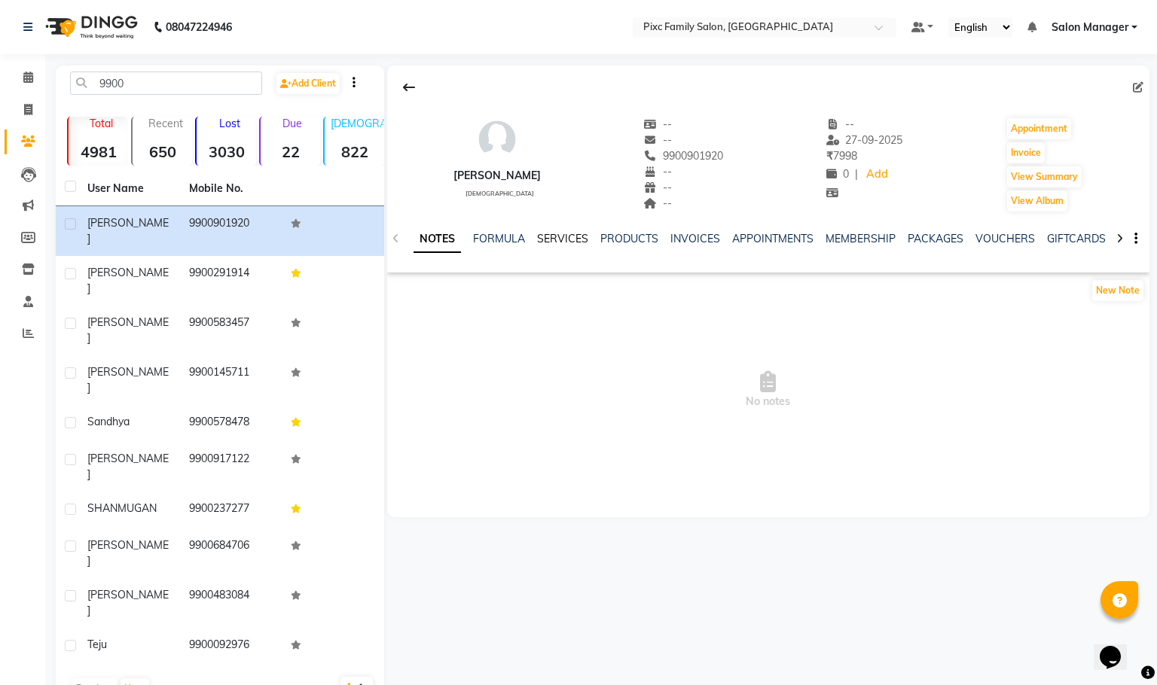
click at [563, 239] on link "SERVICES" at bounding box center [562, 239] width 51 height 14
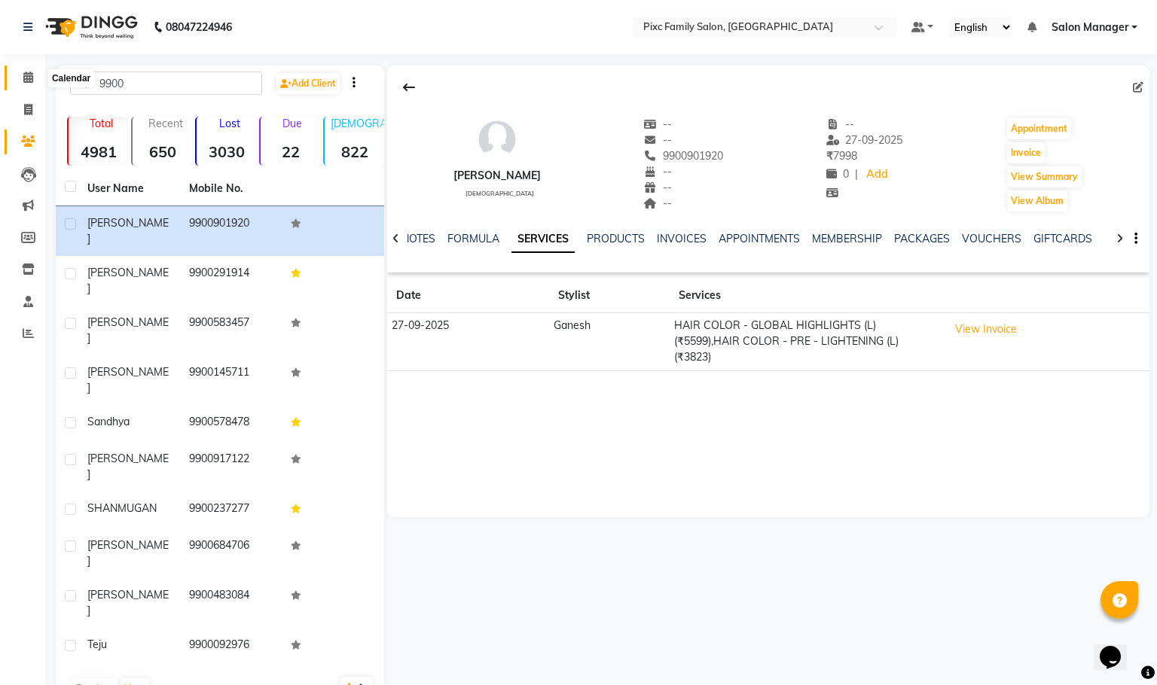
click at [29, 70] on span at bounding box center [28, 77] width 26 height 17
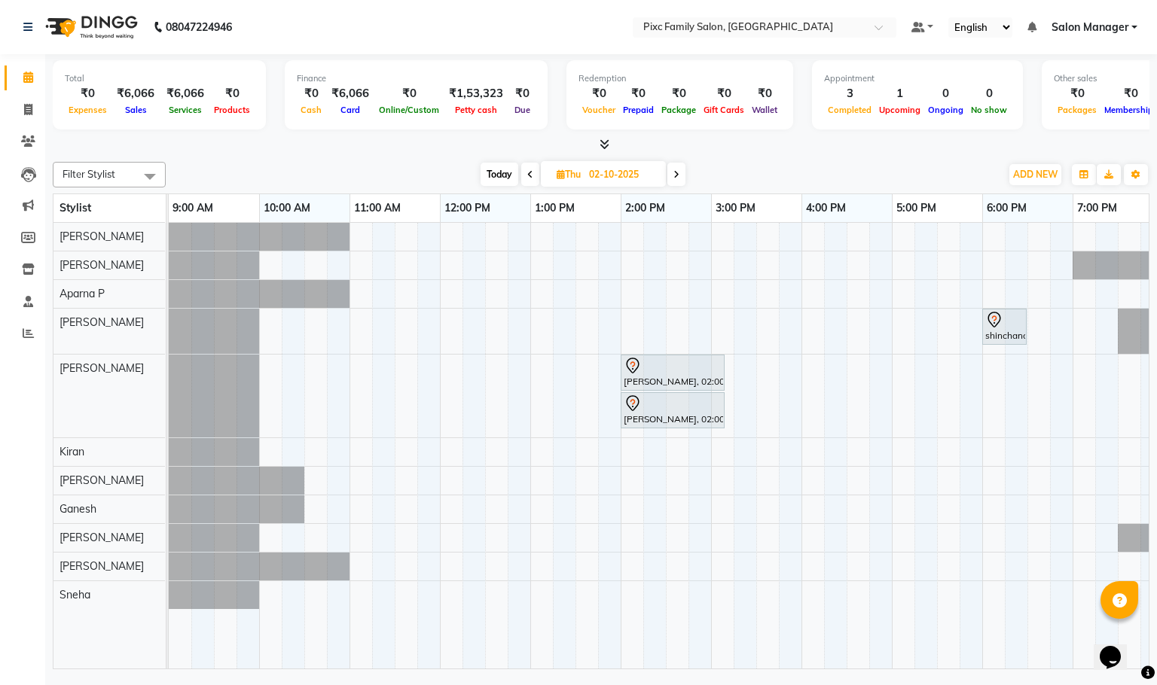
click at [507, 172] on span "Today" at bounding box center [499, 174] width 38 height 23
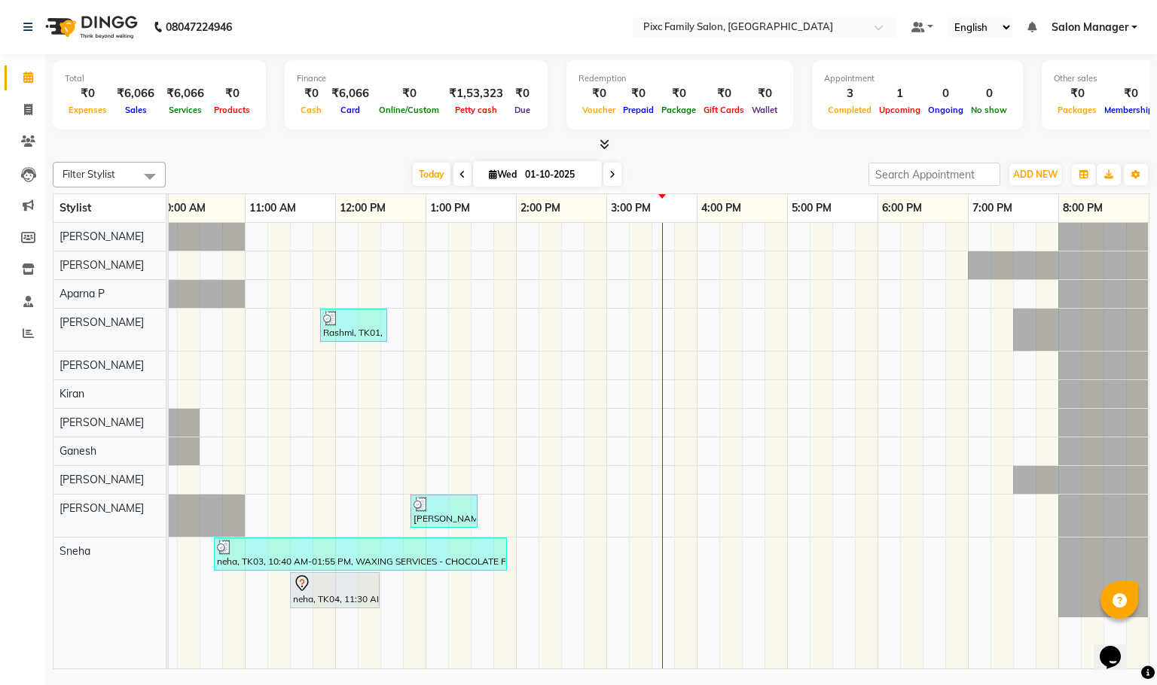
click at [612, 172] on icon at bounding box center [612, 174] width 6 height 9
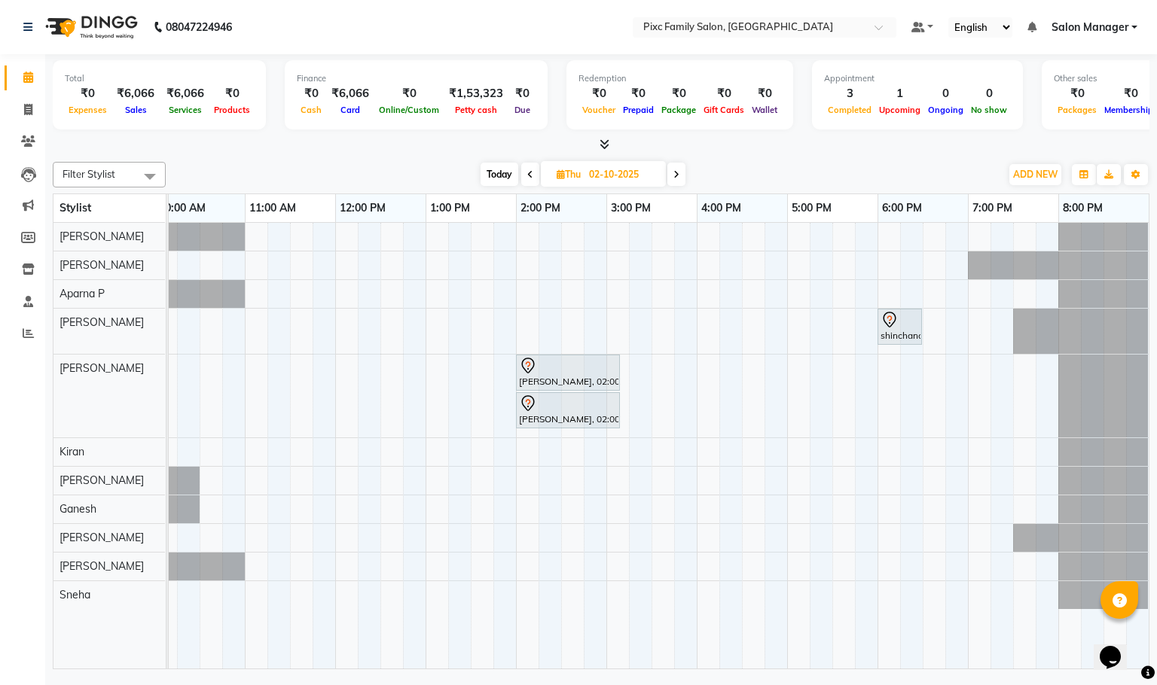
click at [498, 175] on span "Today" at bounding box center [499, 174] width 38 height 23
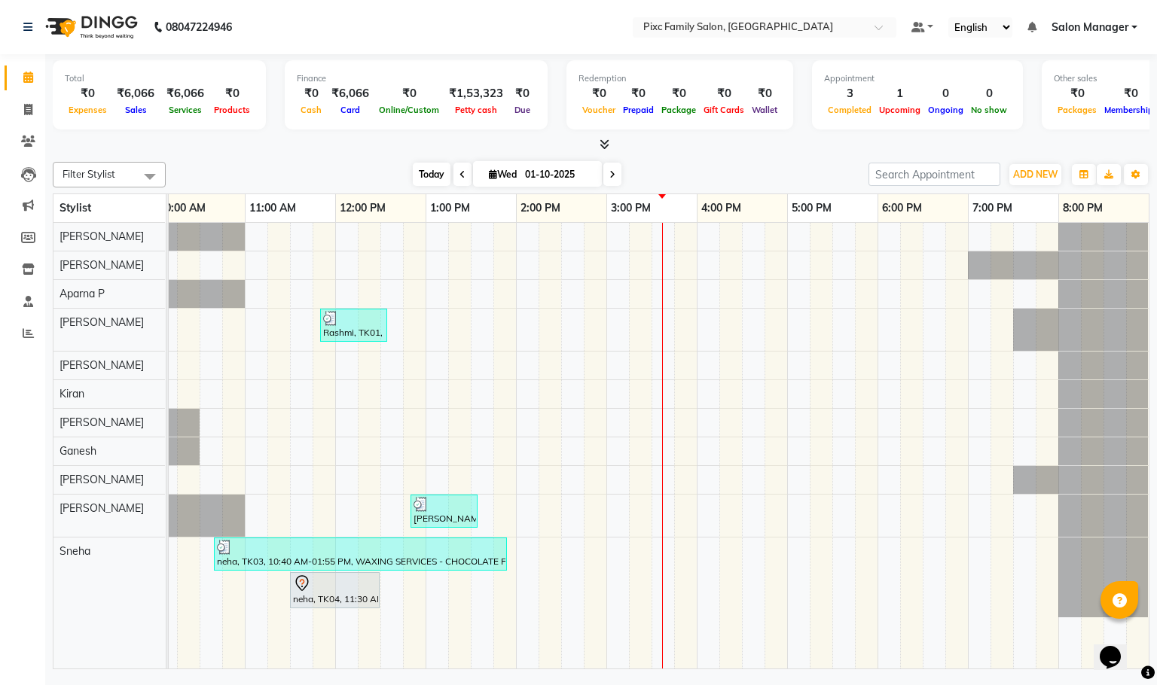
click at [423, 178] on span "Today" at bounding box center [432, 174] width 38 height 23
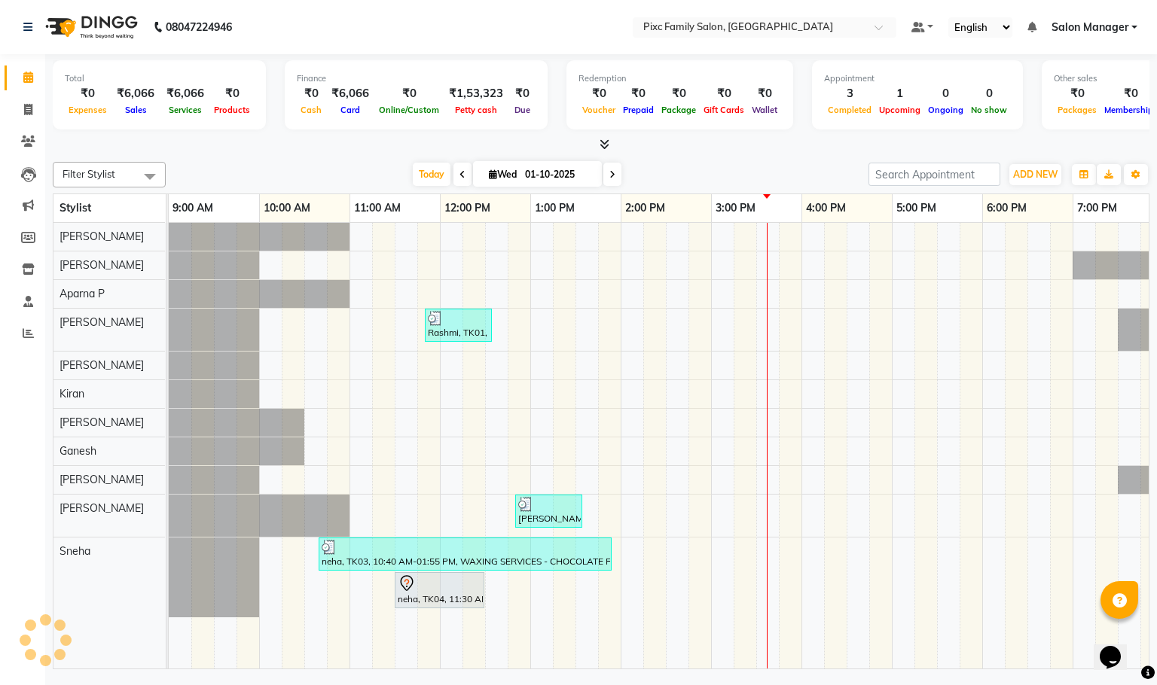
scroll to position [0, 0]
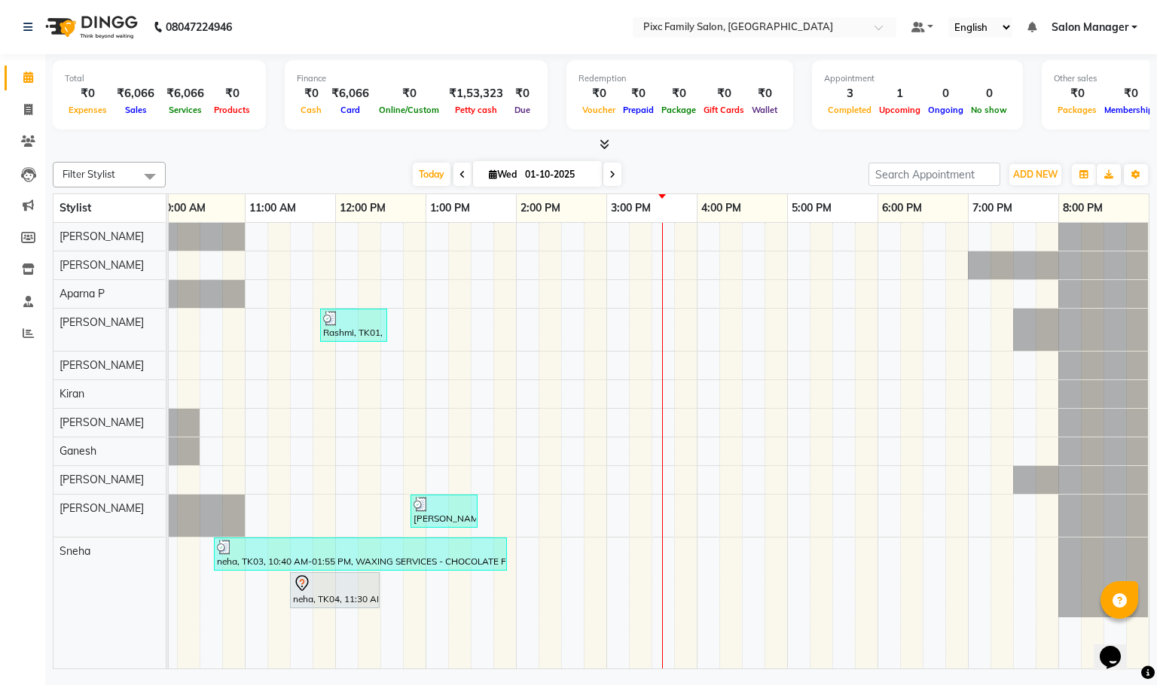
click at [1100, 631] on div "Opens Chat This icon Opens the chat window." at bounding box center [1118, 631] width 36 height 0
click at [606, 172] on span at bounding box center [612, 174] width 18 height 23
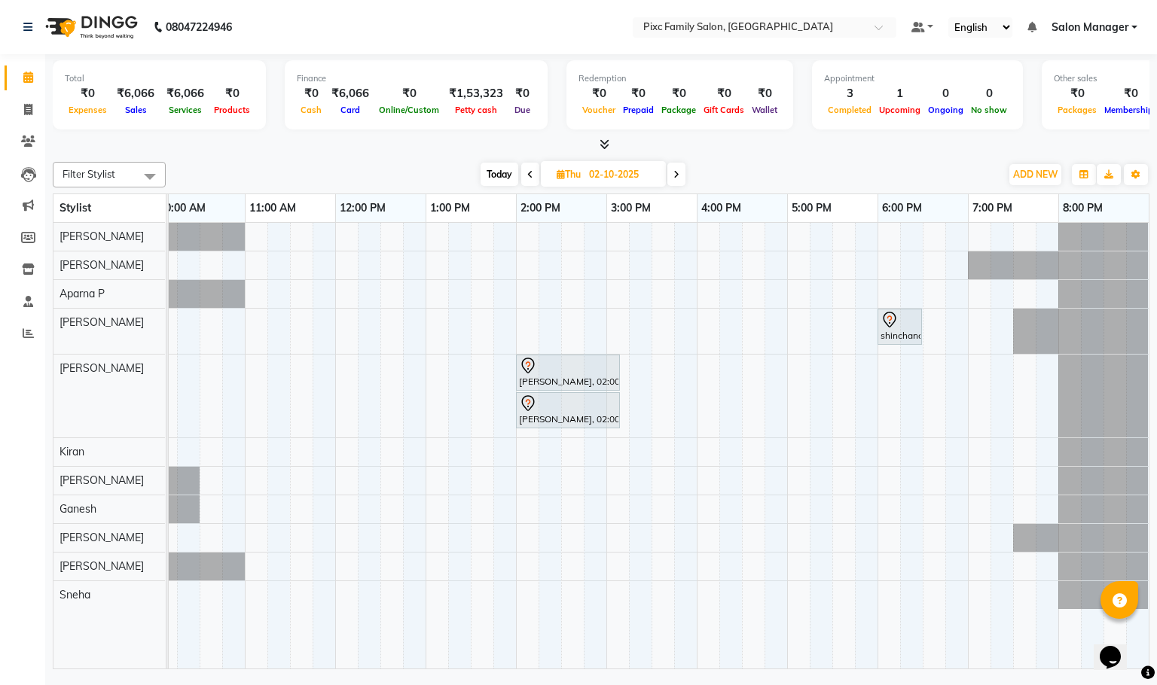
click at [499, 172] on span "Today" at bounding box center [499, 174] width 38 height 23
type input "01-10-2025"
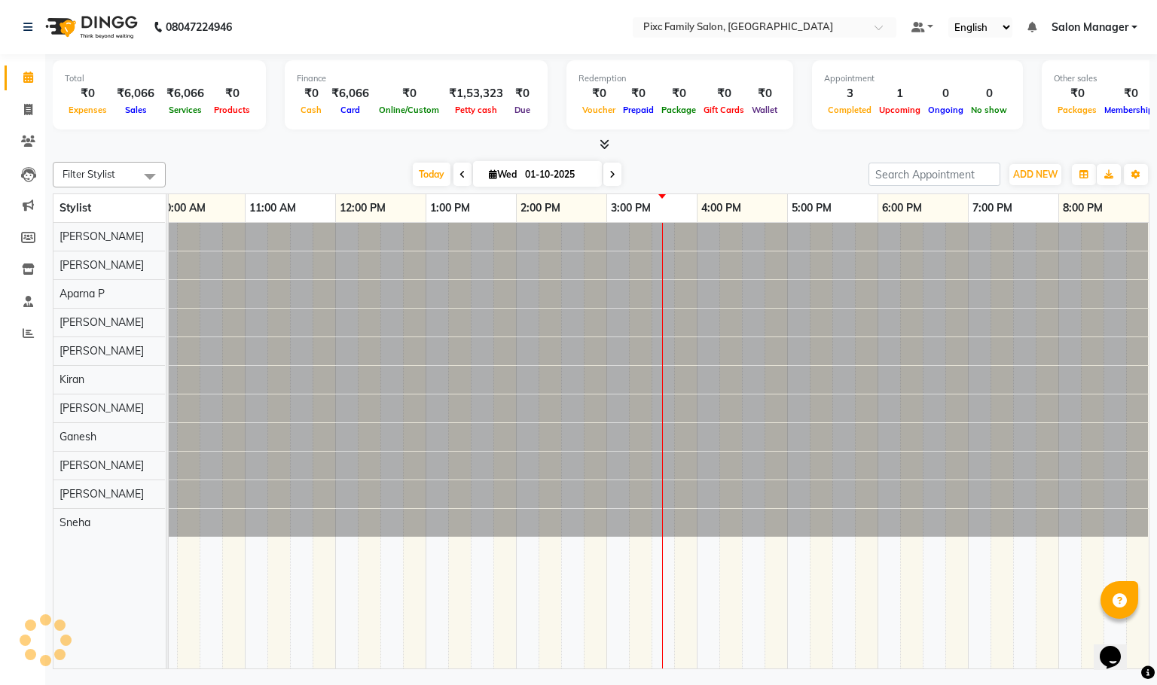
scroll to position [0, 105]
